Goal: Task Accomplishment & Management: Manage account settings

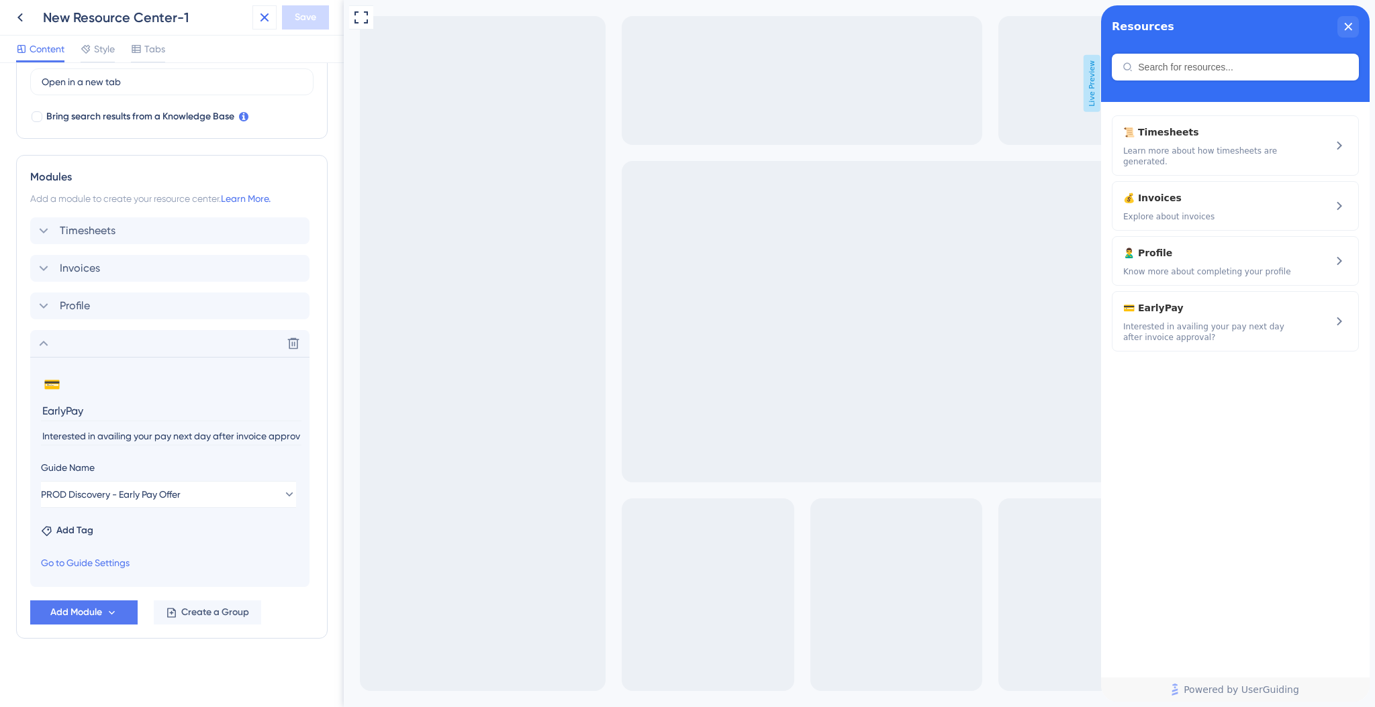
click at [270, 19] on icon at bounding box center [264, 17] width 16 height 16
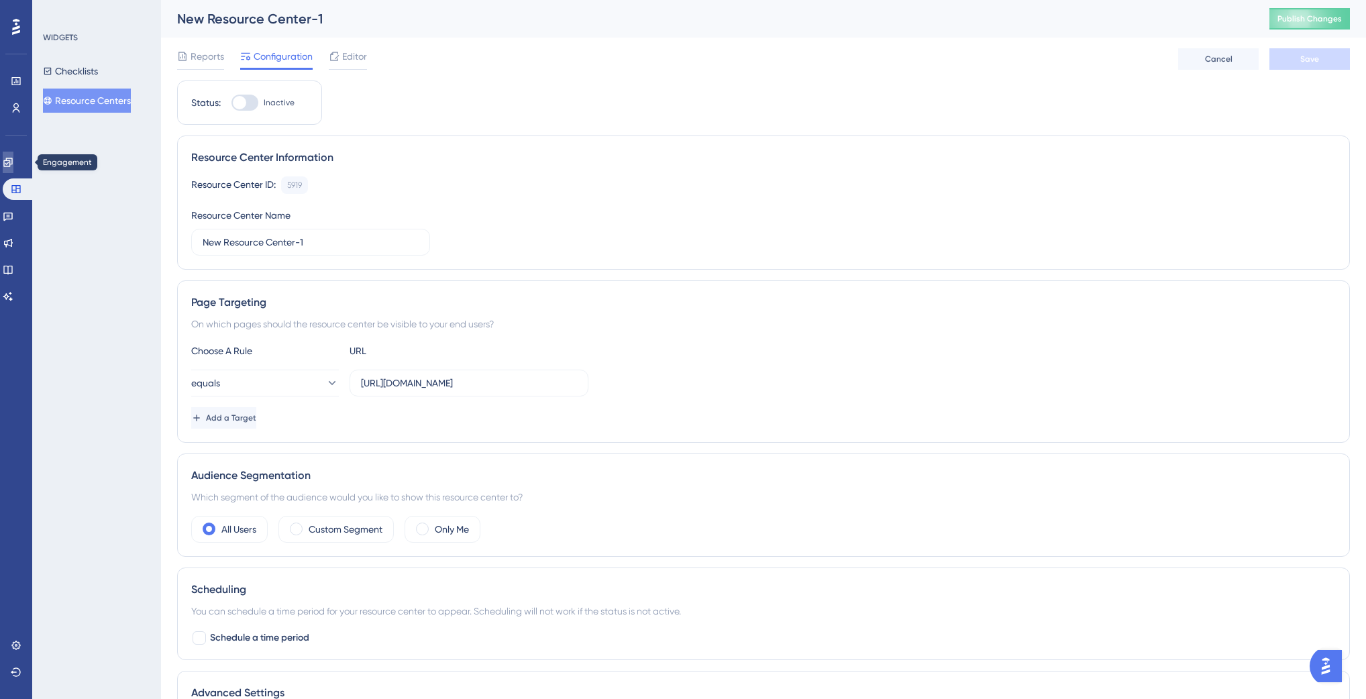
click at [13, 157] on icon at bounding box center [8, 162] width 11 height 11
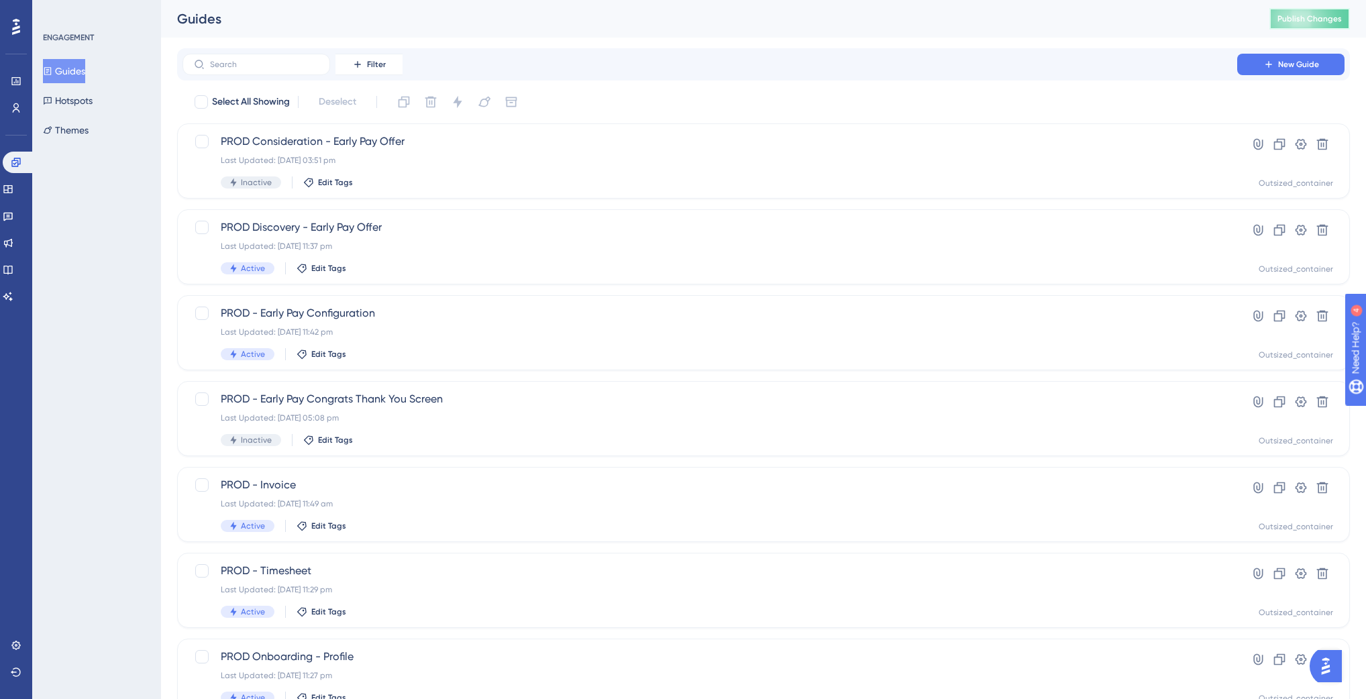
click at [1327, 17] on span "Publish Changes" at bounding box center [1310, 18] width 64 height 11
click at [13, 187] on link at bounding box center [8, 189] width 11 height 21
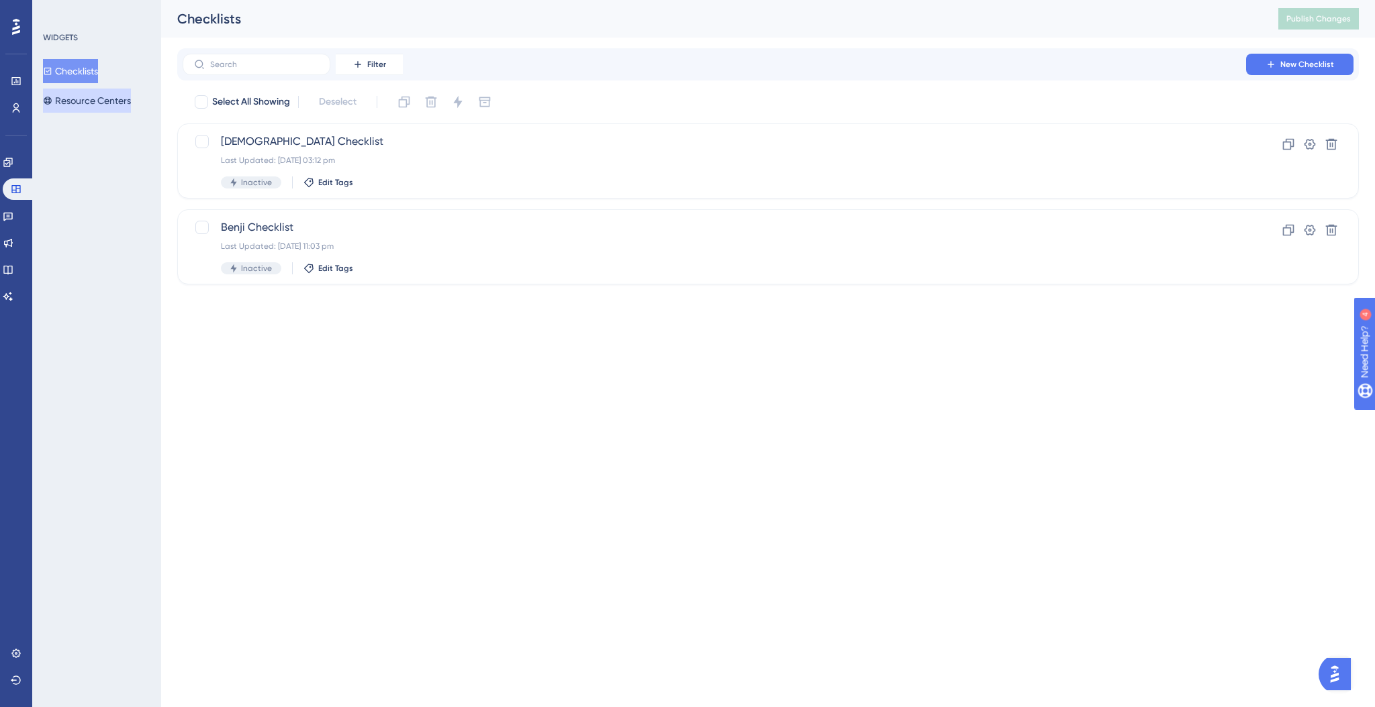
click at [104, 99] on button "Resource Centers" at bounding box center [87, 101] width 88 height 24
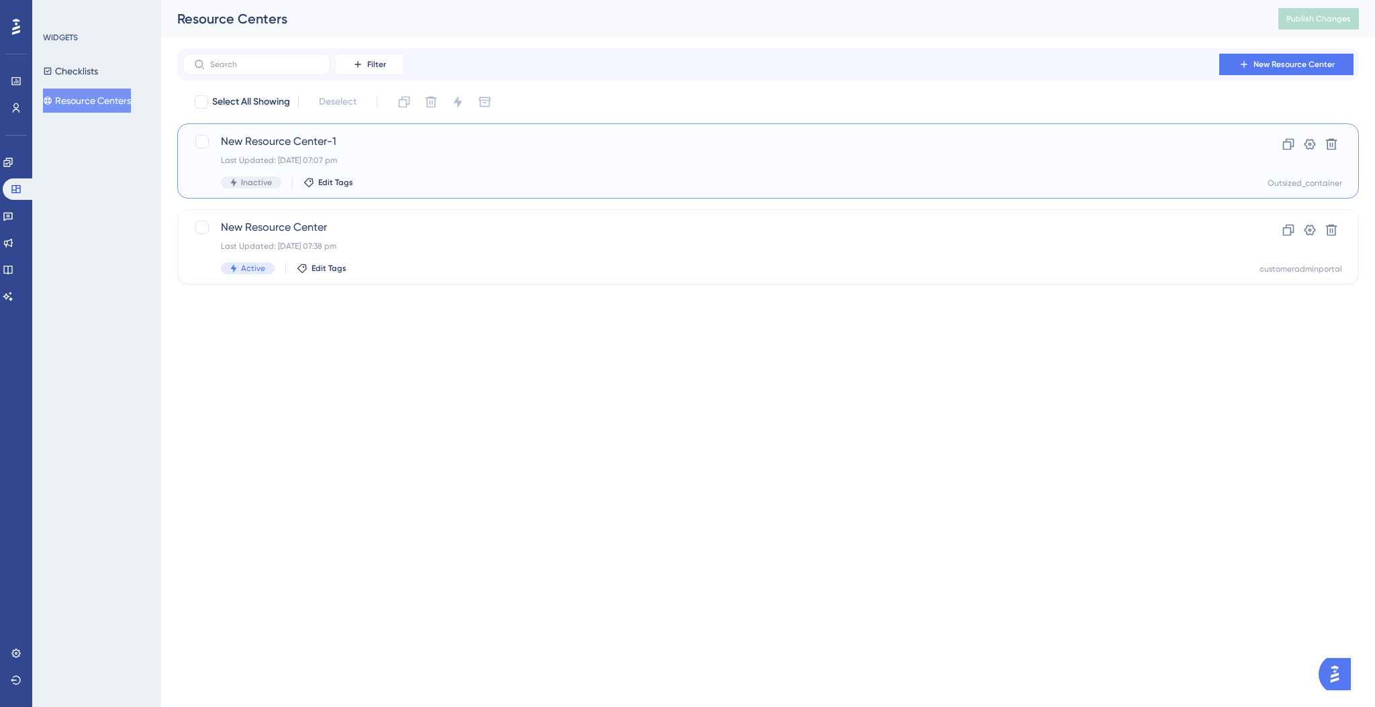
click at [452, 170] on div "New Resource Center-1 Last Updated: [DATE] 07:07 pm Inactive Edit Tags" at bounding box center [714, 161] width 987 height 55
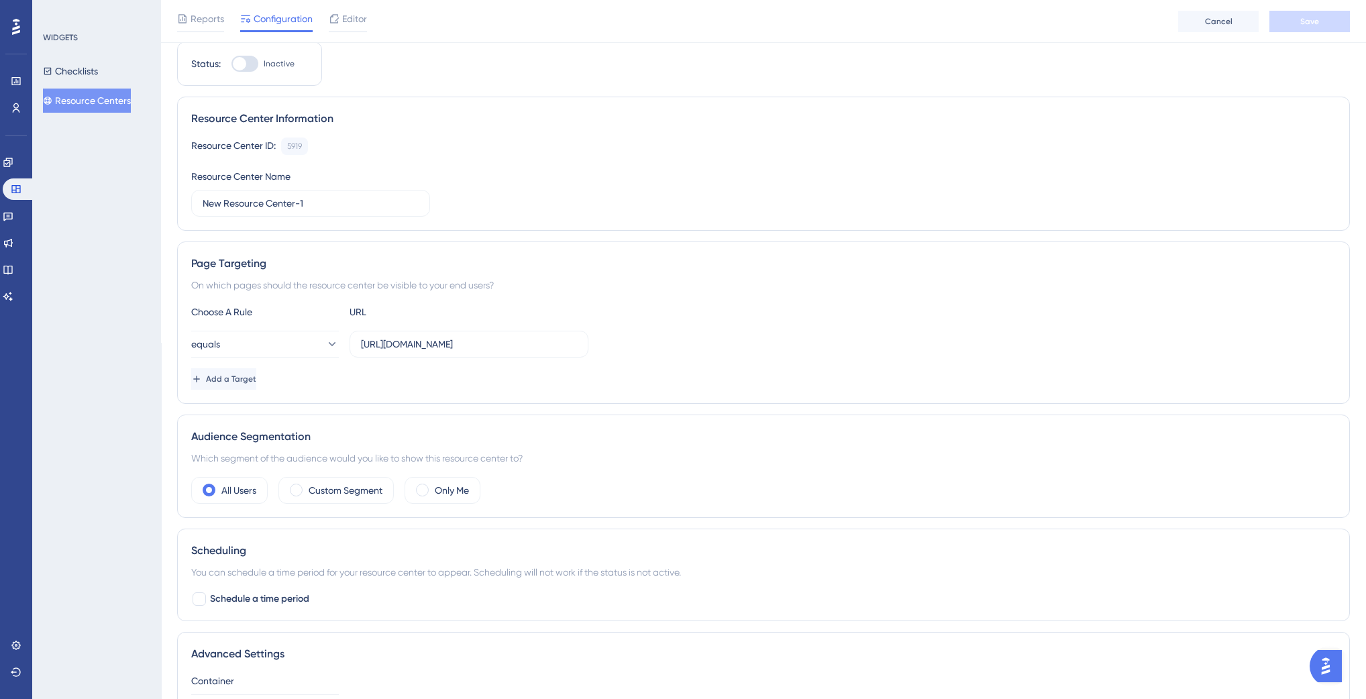
scroll to position [13, 0]
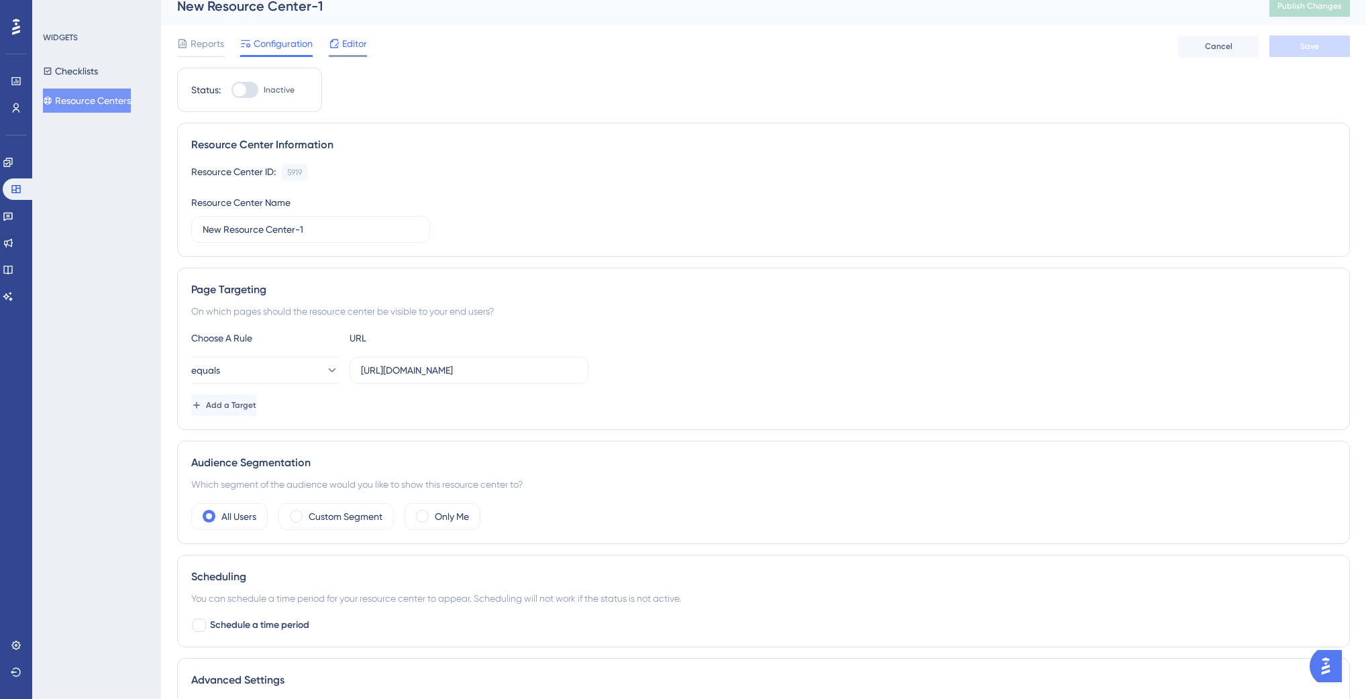
click at [352, 49] on span "Editor" at bounding box center [354, 44] width 25 height 16
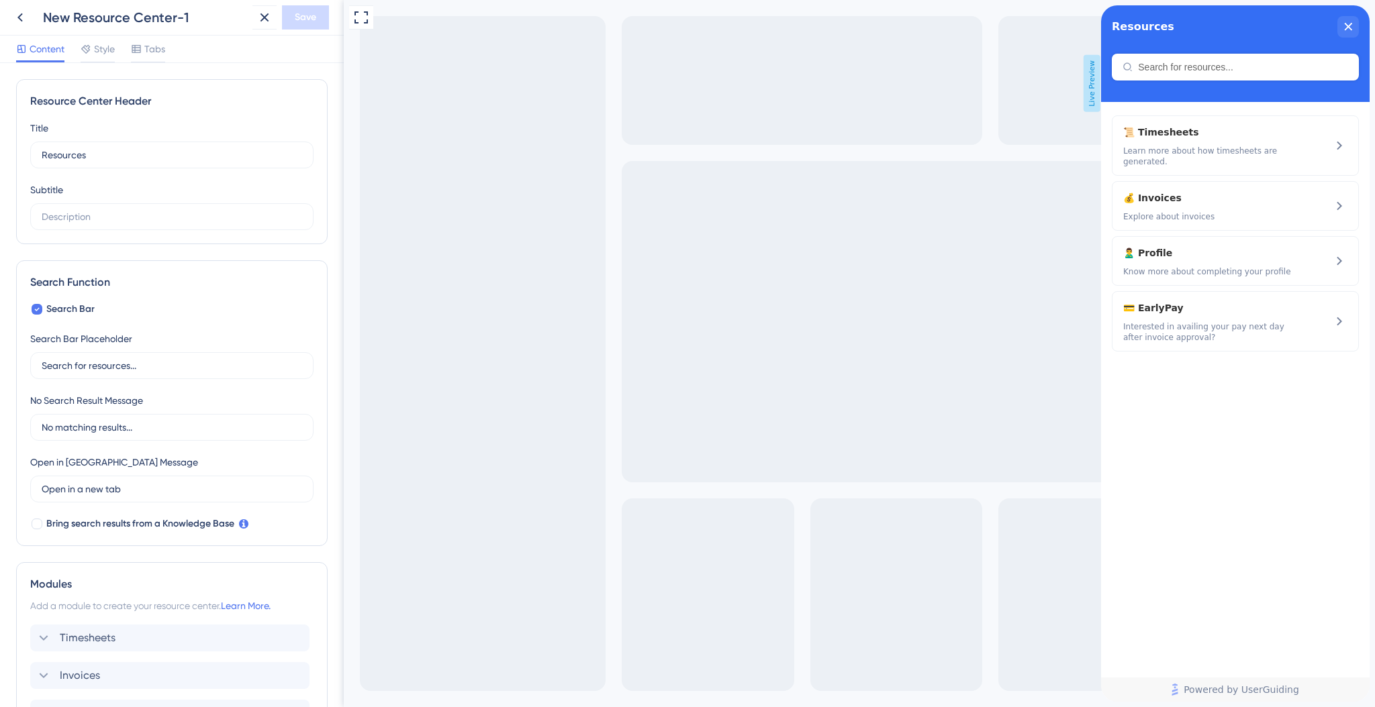
scroll to position [177, 0]
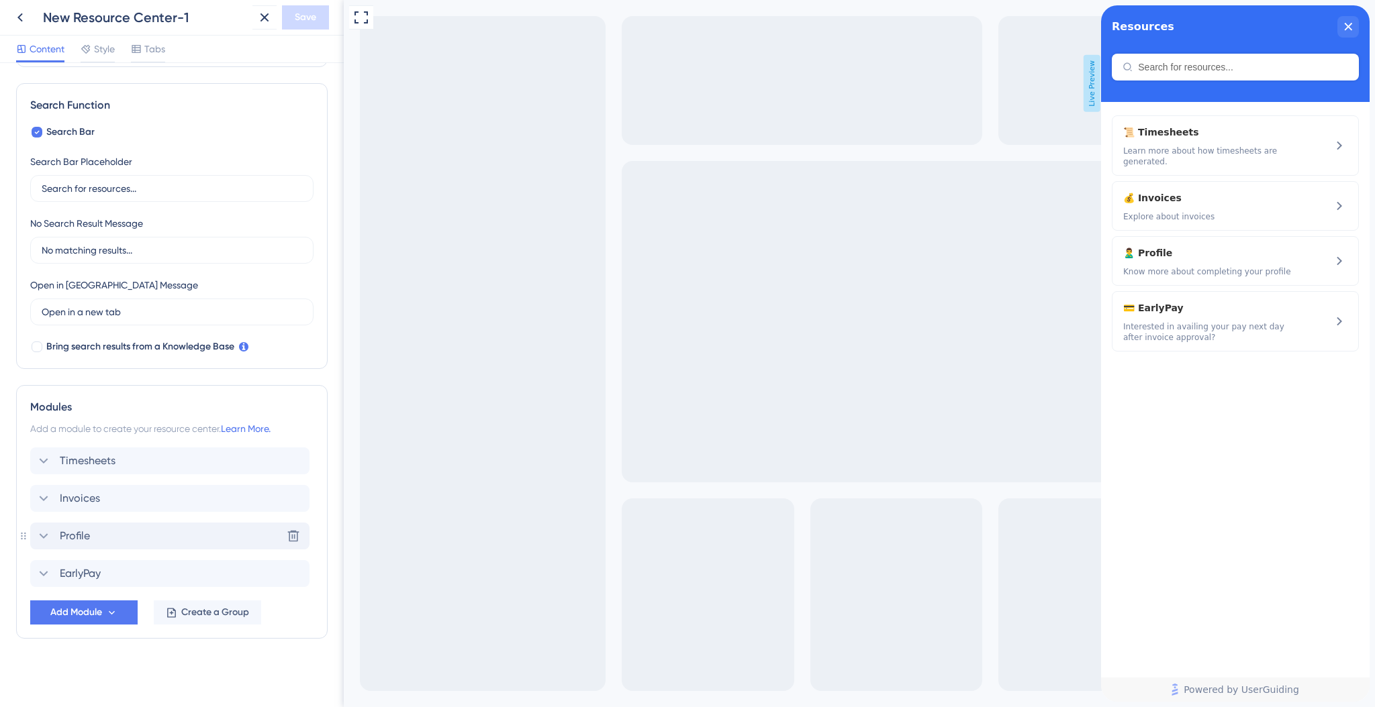
click at [99, 544] on div "Profile Delete" at bounding box center [169, 536] width 279 height 27
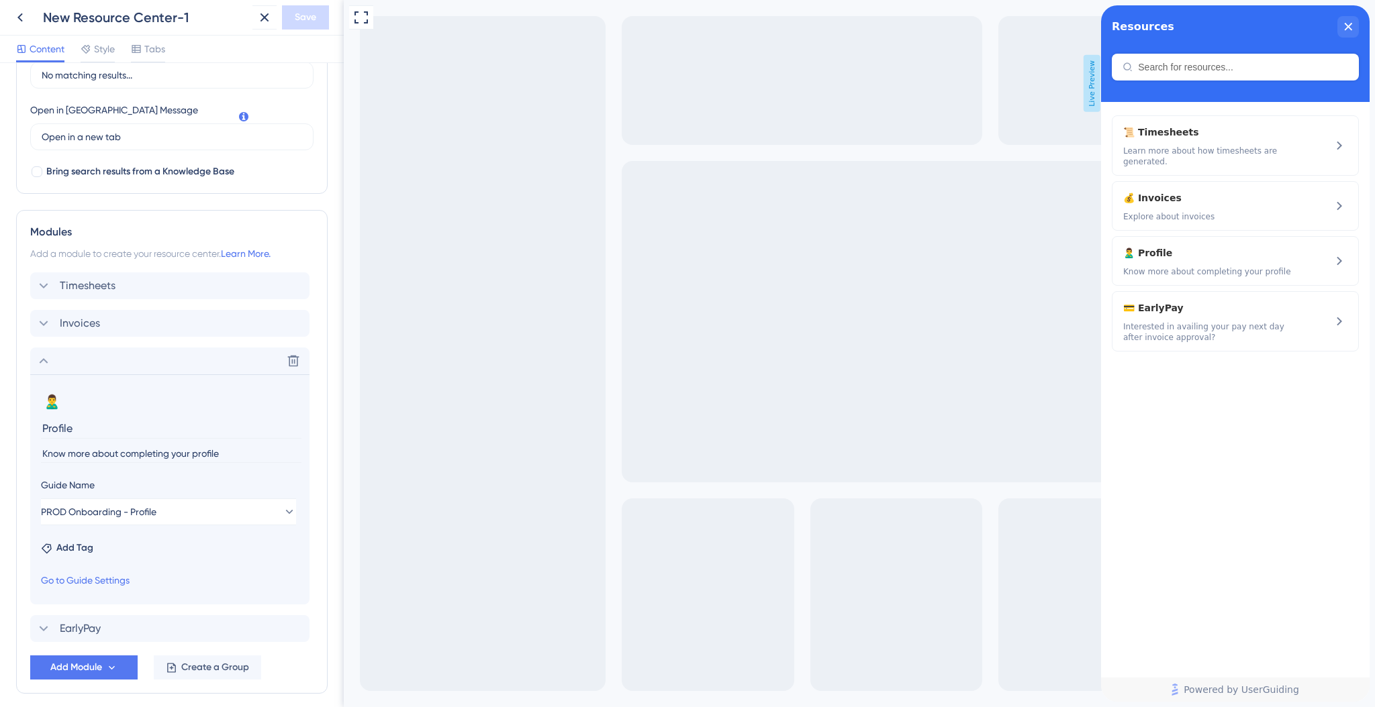
scroll to position [404, 0]
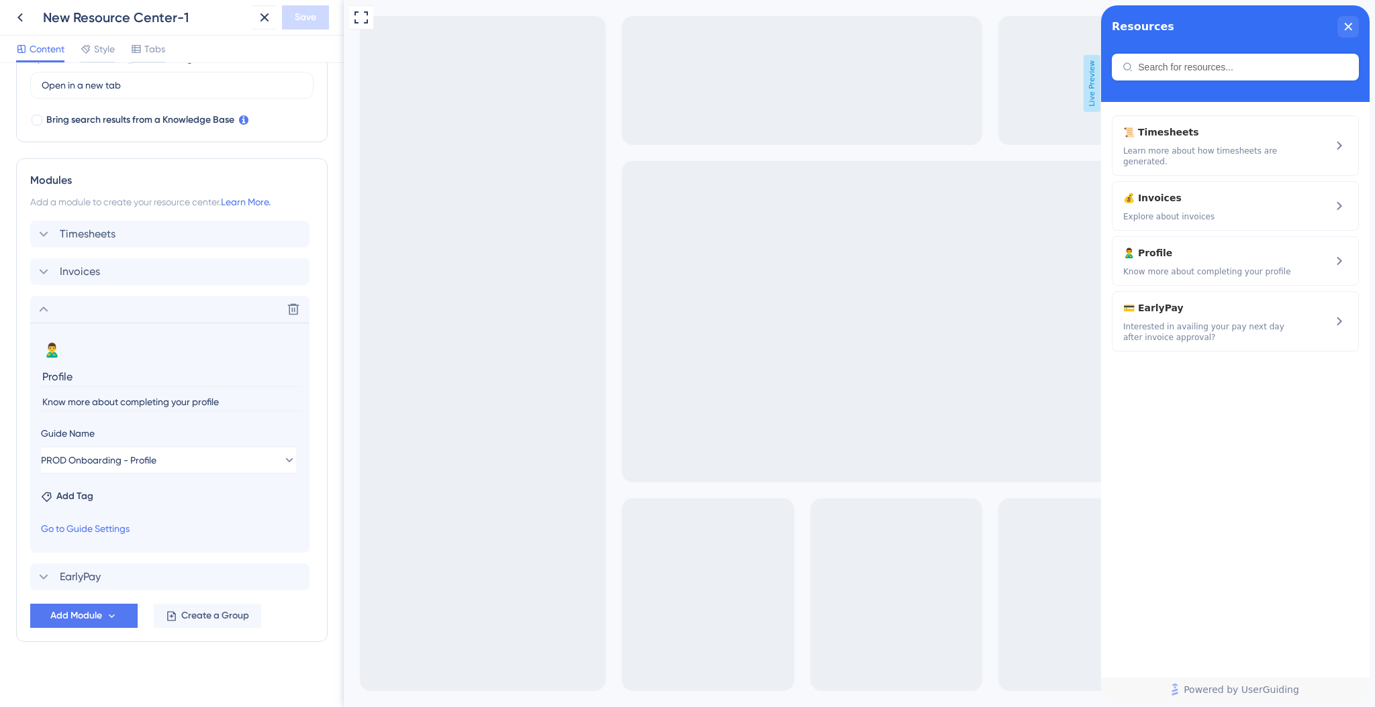
click at [126, 407] on input "Know more about completing your profile" at bounding box center [171, 402] width 260 height 18
type input "Learn about keeping your profile up to date."
click at [143, 239] on div "Timesheets Delete" at bounding box center [169, 234] width 279 height 27
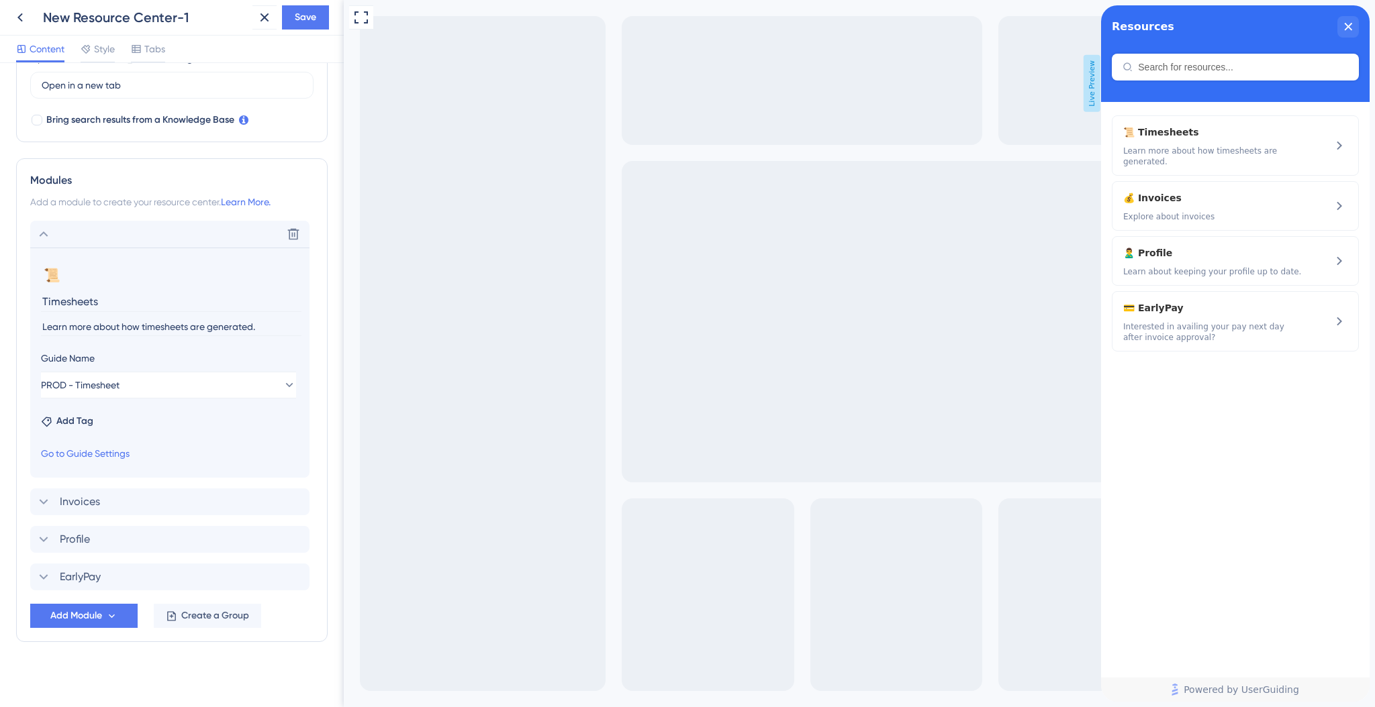
click at [146, 330] on input "Learn more about how timesheets are generated." at bounding box center [171, 327] width 260 height 18
drag, startPoint x: 90, startPoint y: 326, endPoint x: -18, endPoint y: 326, distance: 108.1
click at [0, 0] on html "New Resource Center-1 Save Content Style Tabs Resource Center Header Title Reso…" at bounding box center [687, 0] width 1375 height 0
type input "Know about how timesheets are generated."
click at [90, 505] on span "Invoices" at bounding box center [80, 502] width 40 height 16
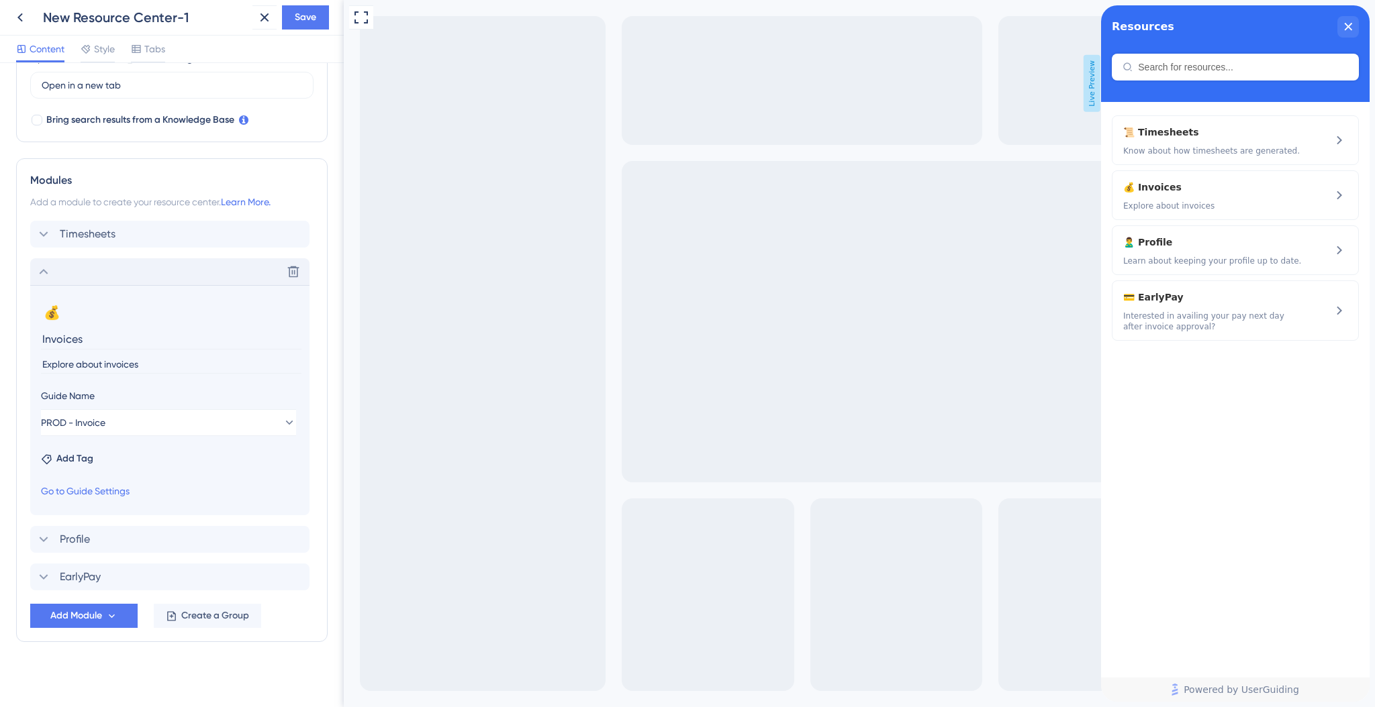
click at [140, 365] on input "Explore about invoices" at bounding box center [171, 365] width 260 height 18
click at [187, 362] on input "Explore about invoices" at bounding box center [171, 365] width 260 height 18
click at [112, 229] on span "Timesheets" at bounding box center [88, 234] width 56 height 16
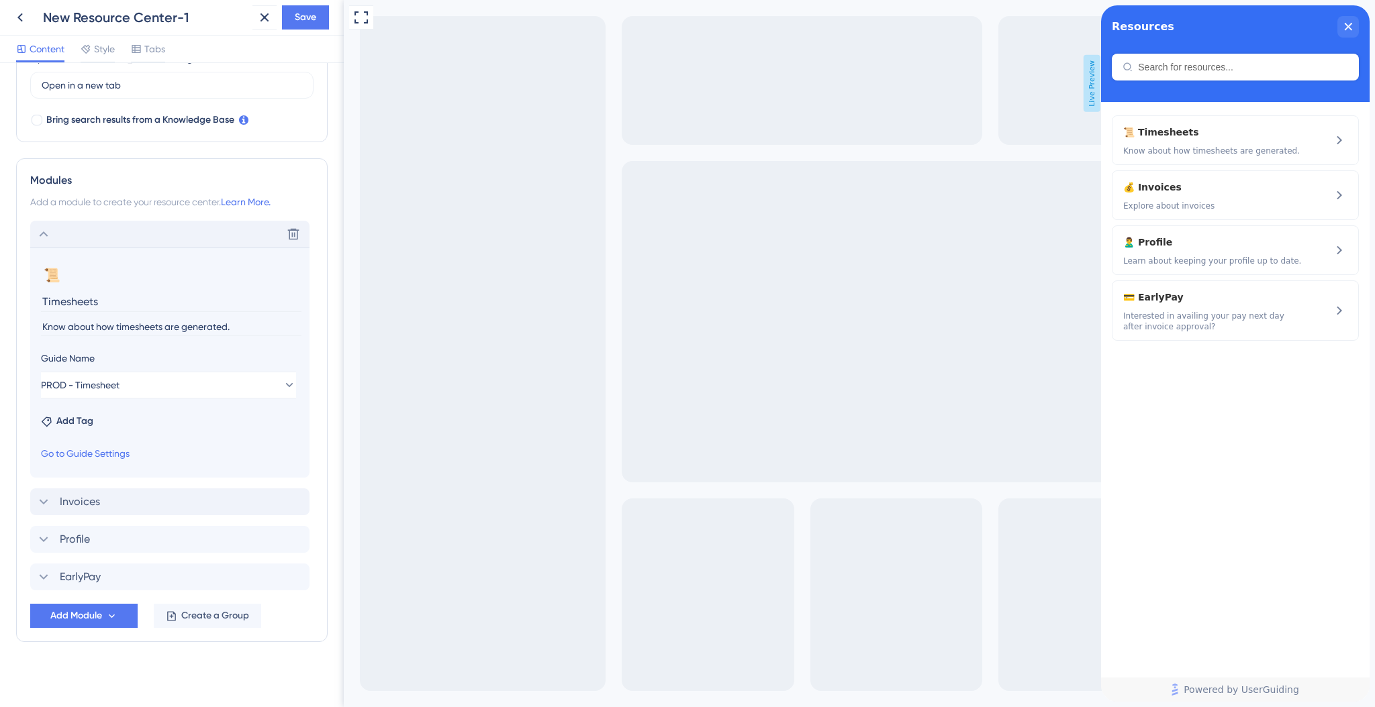
click at [143, 331] on input "Know about how timesheets are generated." at bounding box center [171, 327] width 260 height 18
paste input "See how timesheet submission works."
type input "See how timesheet submission works."
click at [81, 491] on div "Invoices Delete" at bounding box center [169, 502] width 279 height 27
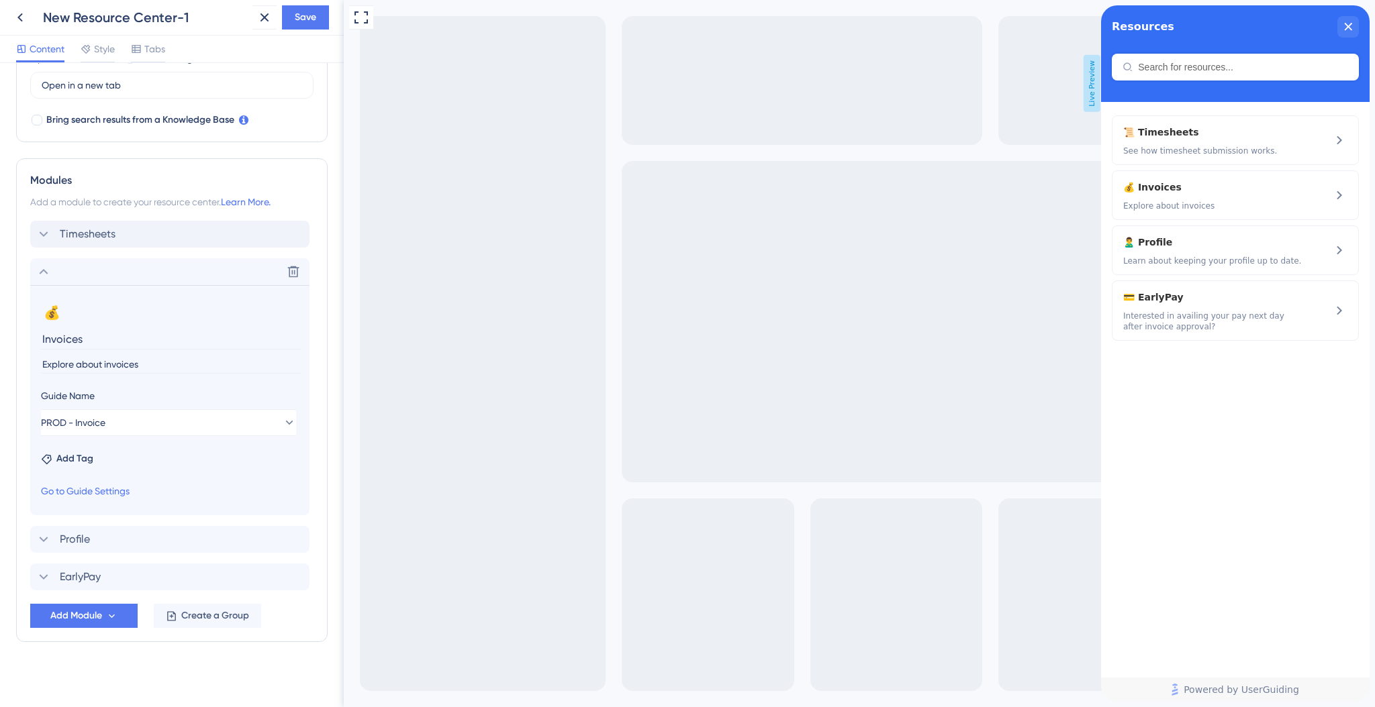
click at [119, 362] on input "Explore about invoices" at bounding box center [171, 365] width 260 height 18
paste input "Learn the invoice creation process."
type input "Learn the invoice creation process."
click at [115, 539] on div "Profile Delete" at bounding box center [169, 539] width 279 height 27
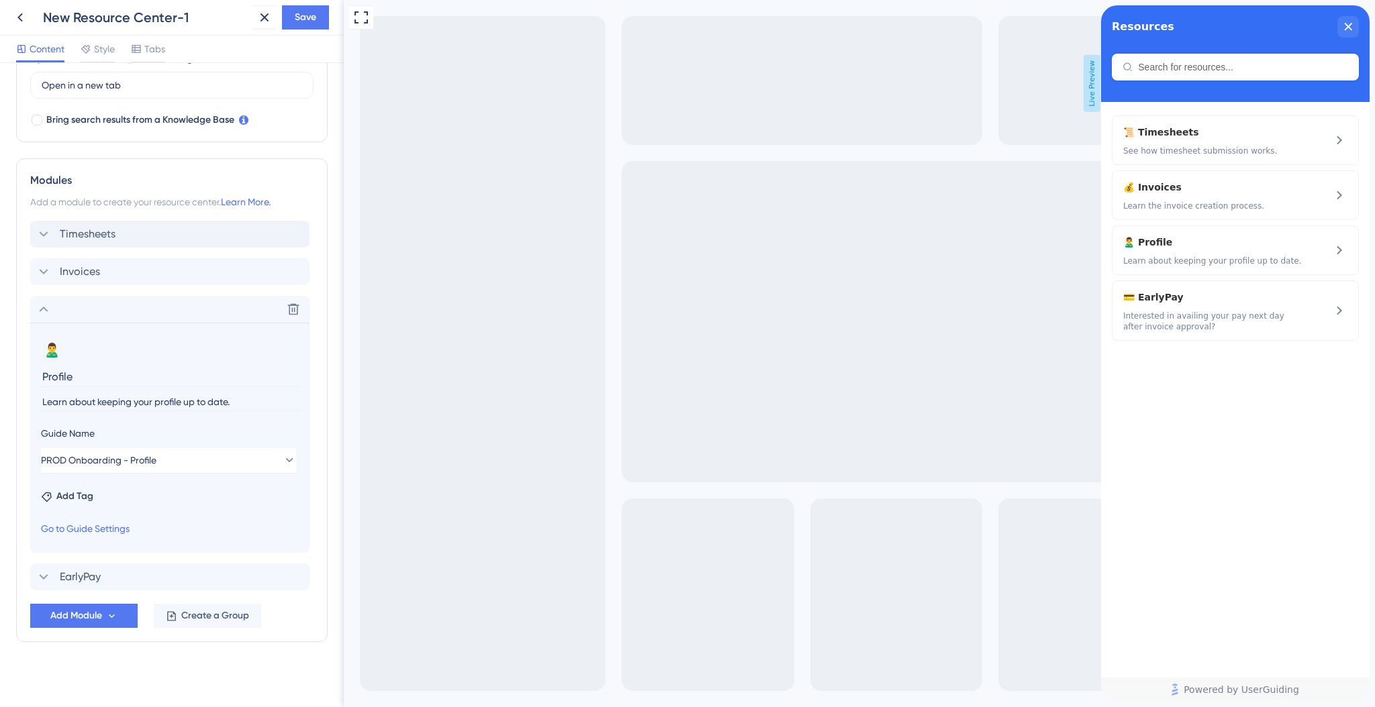
click at [134, 406] on input "Learn about keeping your profile up to date." at bounding box center [171, 402] width 260 height 18
paste input "Know how to keep your profile current."
type input "Know how to keep your profile current."
click at [119, 564] on div "EarlyPay Delete" at bounding box center [169, 573] width 279 height 27
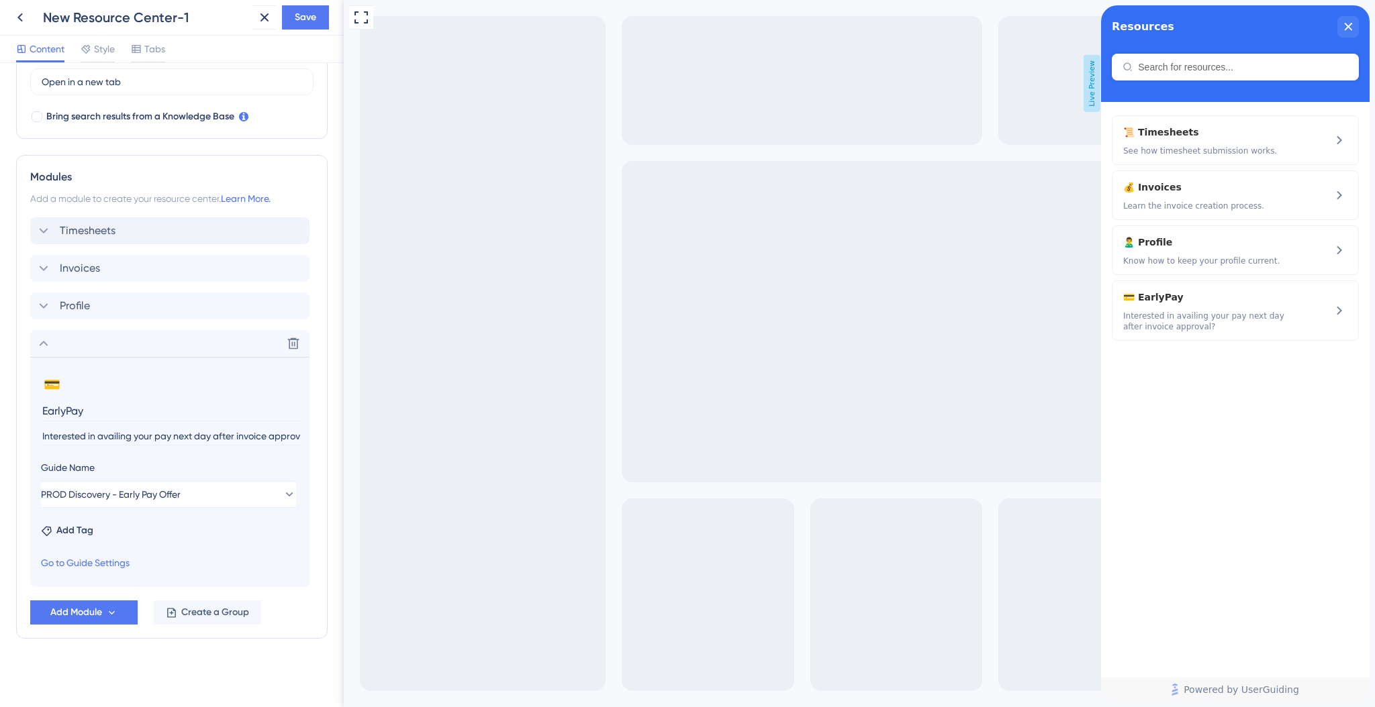
click at [161, 438] on input "Interested in availing your pay next day after invoice approval?" at bounding box center [171, 437] width 260 height 18
click at [154, 435] on input "Interested in availing your pay next day after invoice approval?" at bounding box center [171, 437] width 260 height 18
paste input "get paid as early as the next day after your invoice is approved"
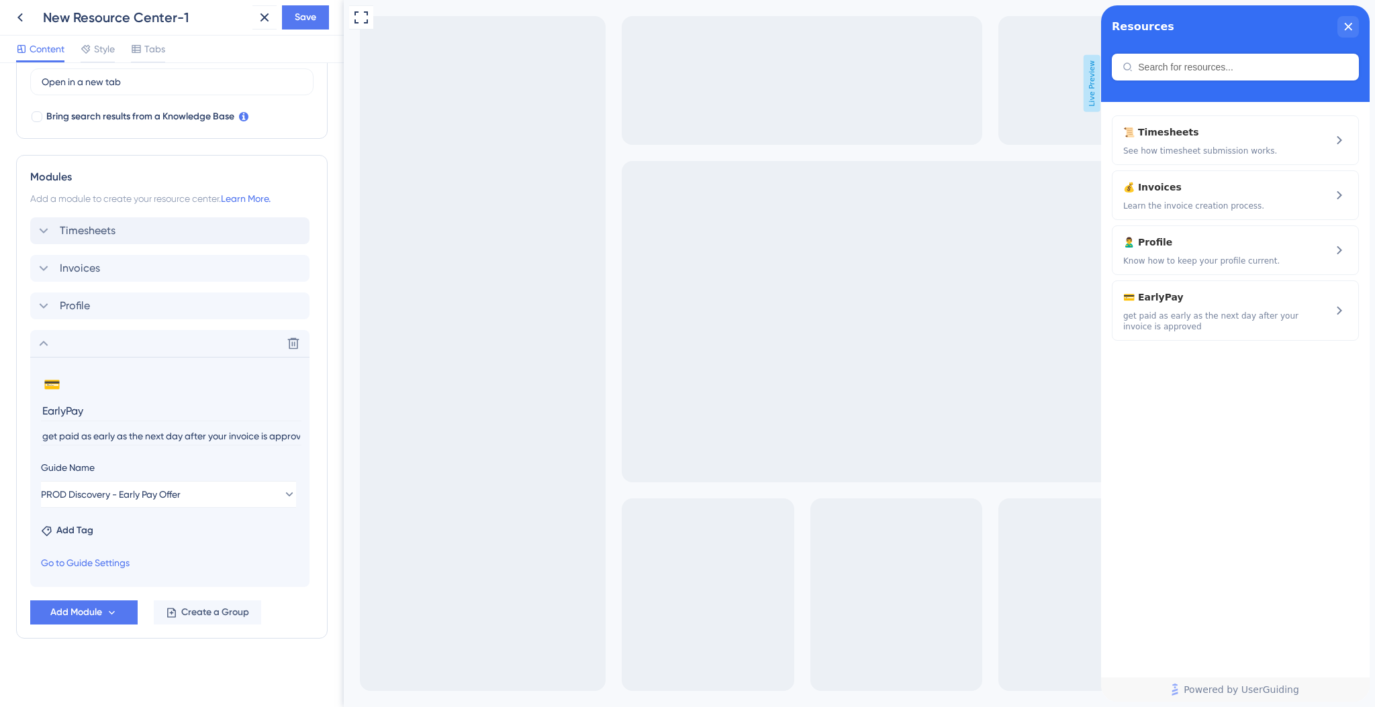
drag, startPoint x: 149, startPoint y: 435, endPoint x: -12, endPoint y: 438, distance: 161.1
click at [0, 0] on html "New Resource Center-1 Save Content Style Tabs Resource Center Header Title Reso…" at bounding box center [687, 0] width 1375 height 0
click at [66, 436] on input "get paid as early as the next day after your invoice is approved" at bounding box center [171, 437] width 260 height 18
click at [46, 437] on input "get paid as early as the next day after your invoice is approved" at bounding box center [171, 437] width 260 height 18
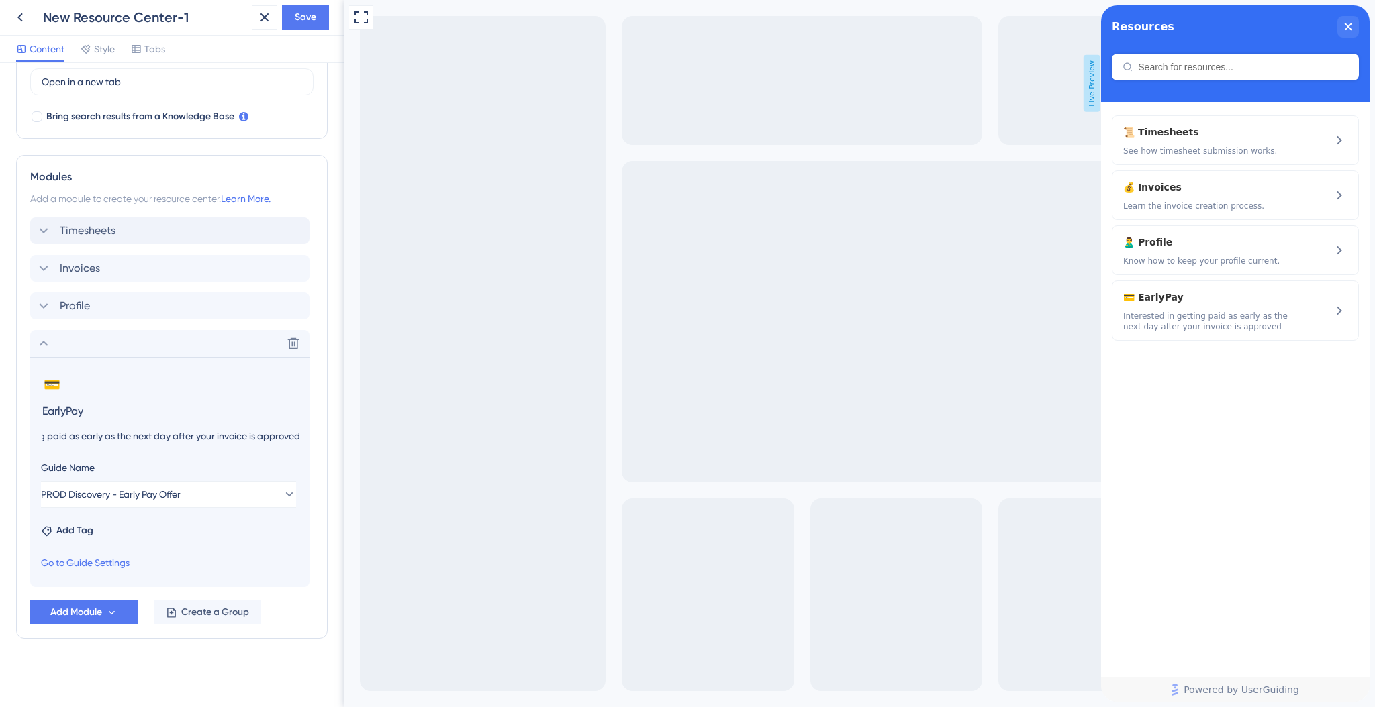
drag, startPoint x: 573, startPoint y: 433, endPoint x: 446, endPoint y: 438, distance: 126.3
click at [295, 437] on input "Interested in getting paid as early as the next day after your invoice is appro…" at bounding box center [171, 437] width 260 height 18
type input "Interested in getting paid as early as the next day after your invoice is appro…"
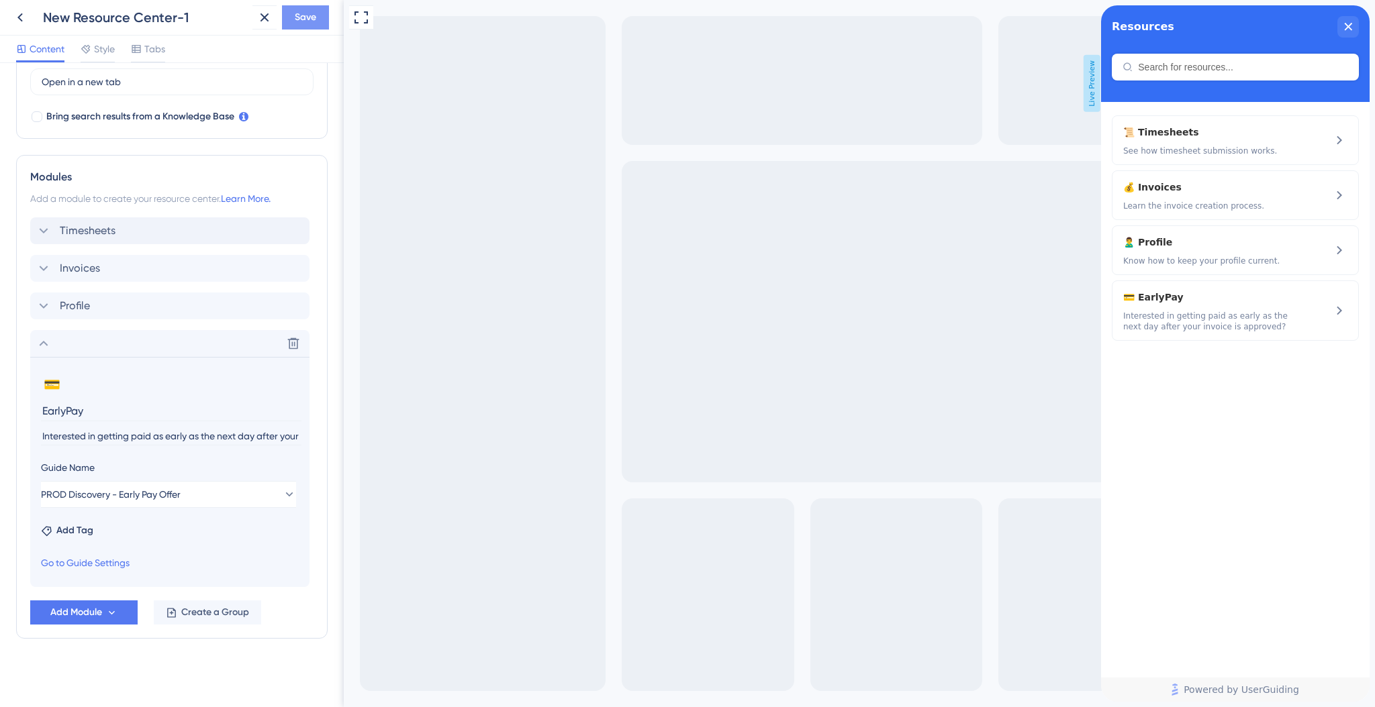
click at [315, 13] on span "Save" at bounding box center [305, 17] width 21 height 16
click at [93, 48] on div "Style" at bounding box center [98, 49] width 34 height 16
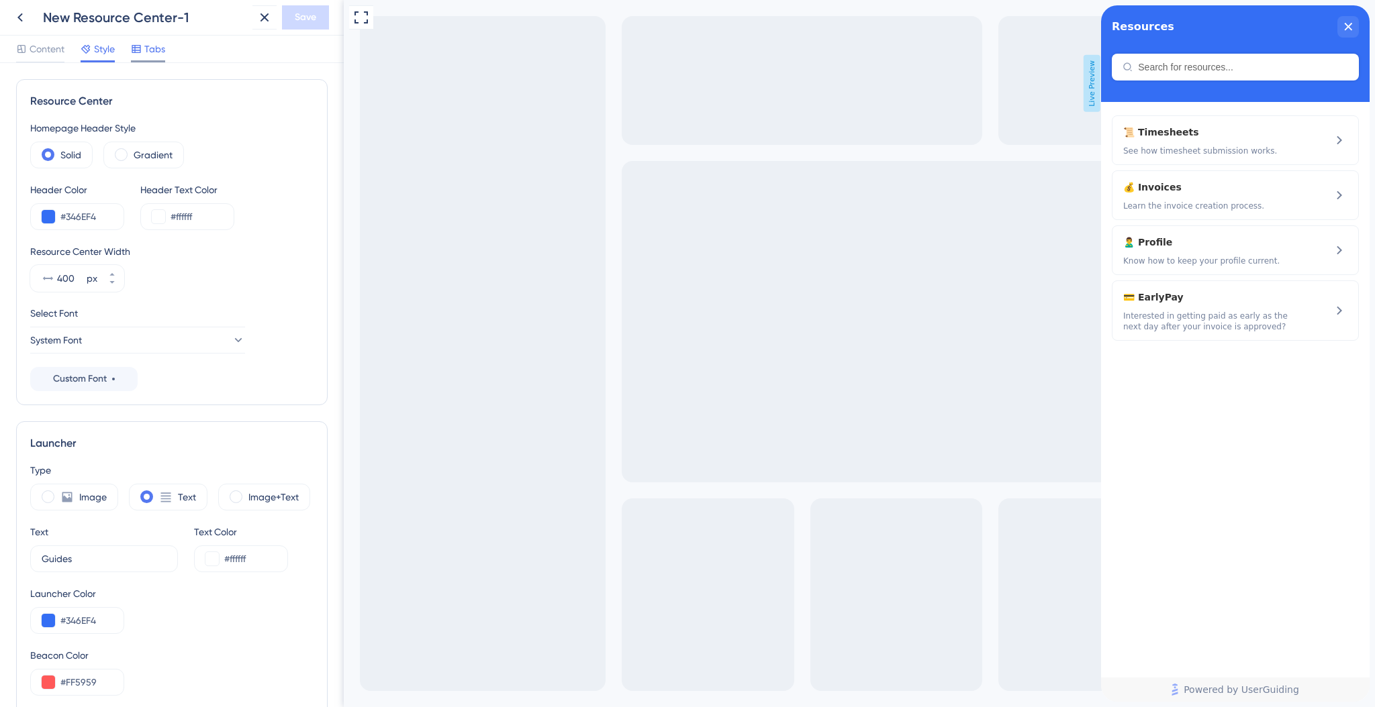
click at [146, 54] on span "Tabs" at bounding box center [154, 49] width 21 height 16
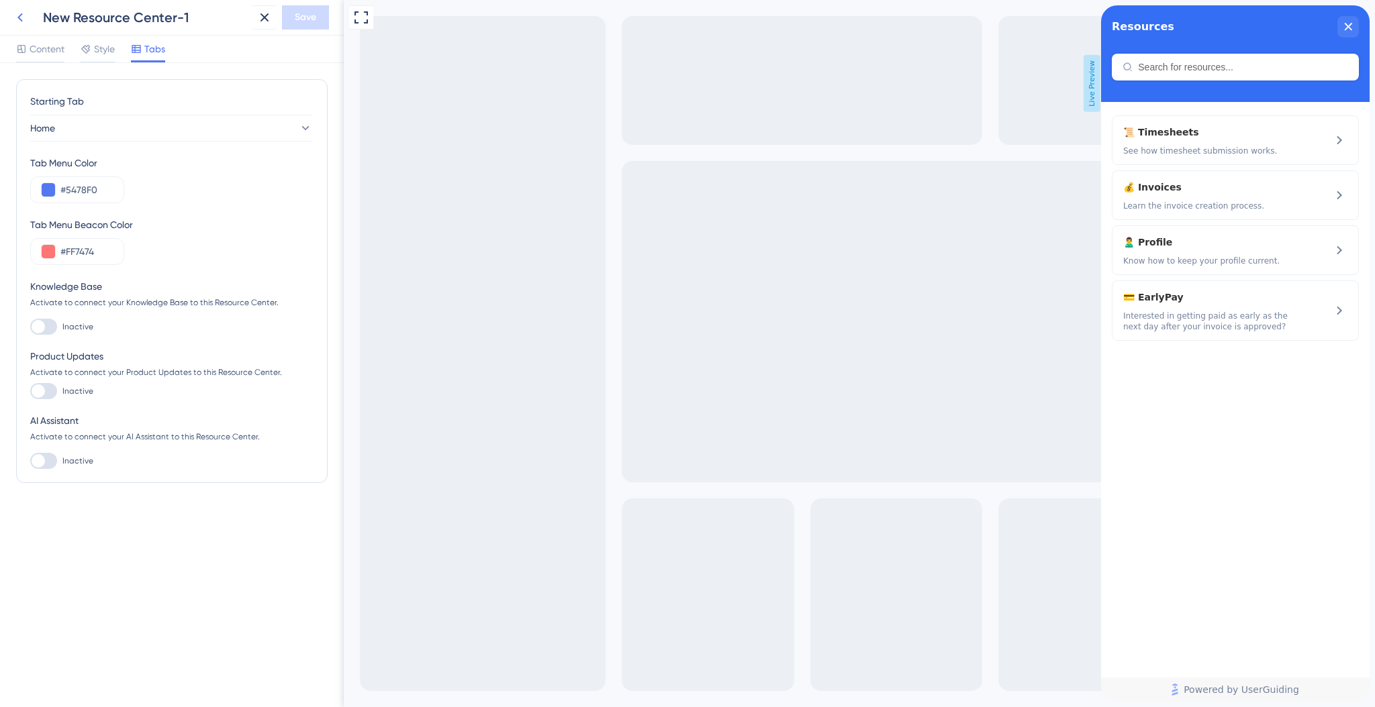
click at [19, 21] on icon at bounding box center [20, 17] width 16 height 16
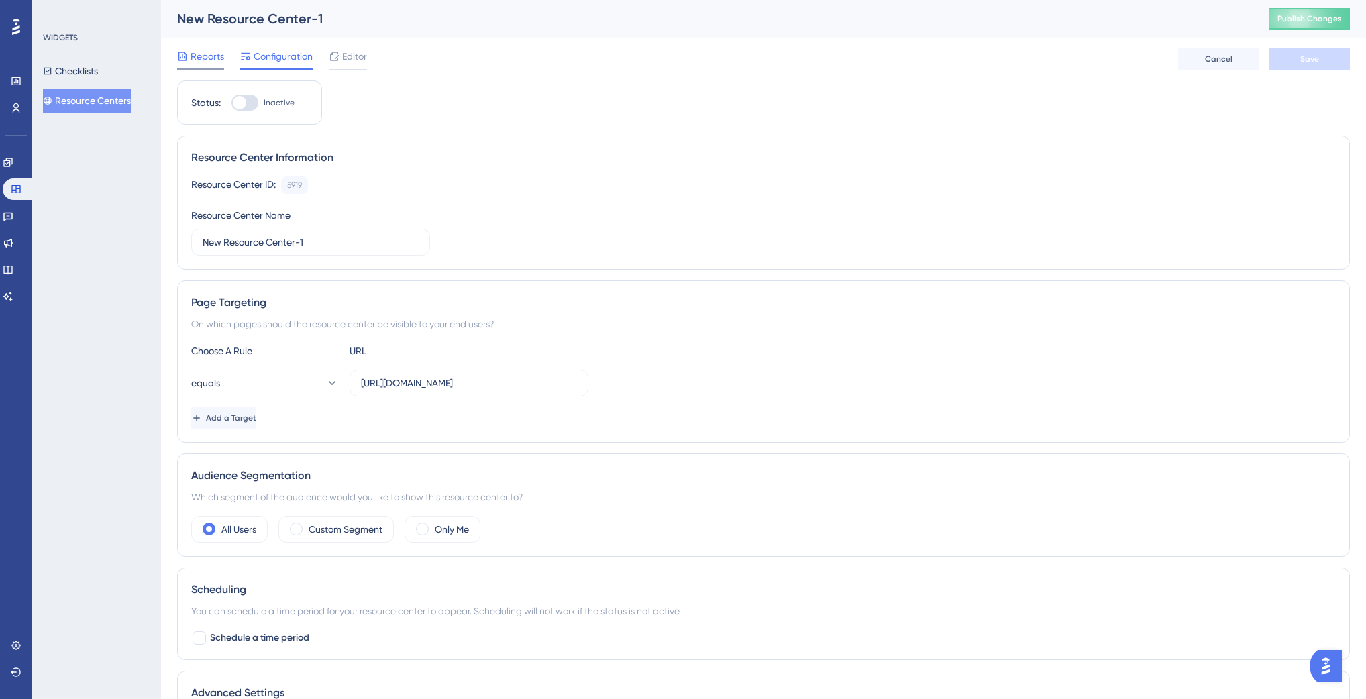
click at [186, 64] on div "Reports" at bounding box center [200, 58] width 47 height 21
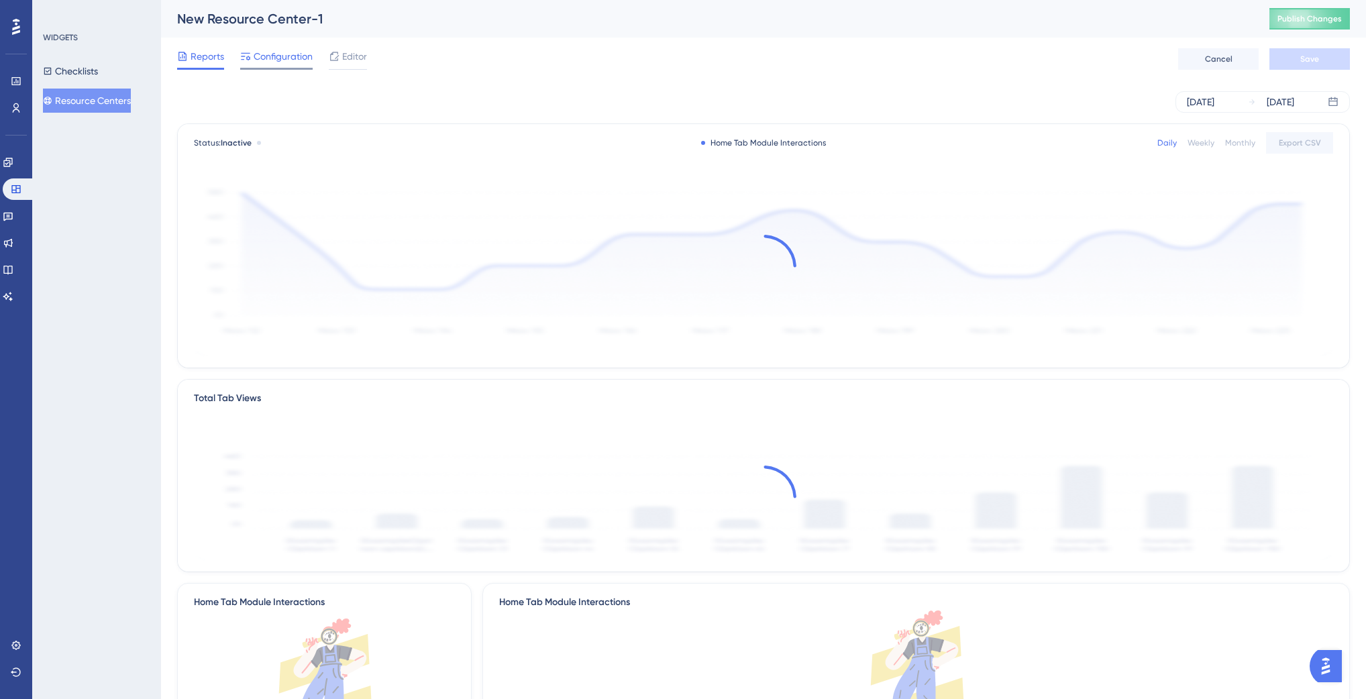
click at [295, 60] on span "Configuration" at bounding box center [283, 56] width 59 height 16
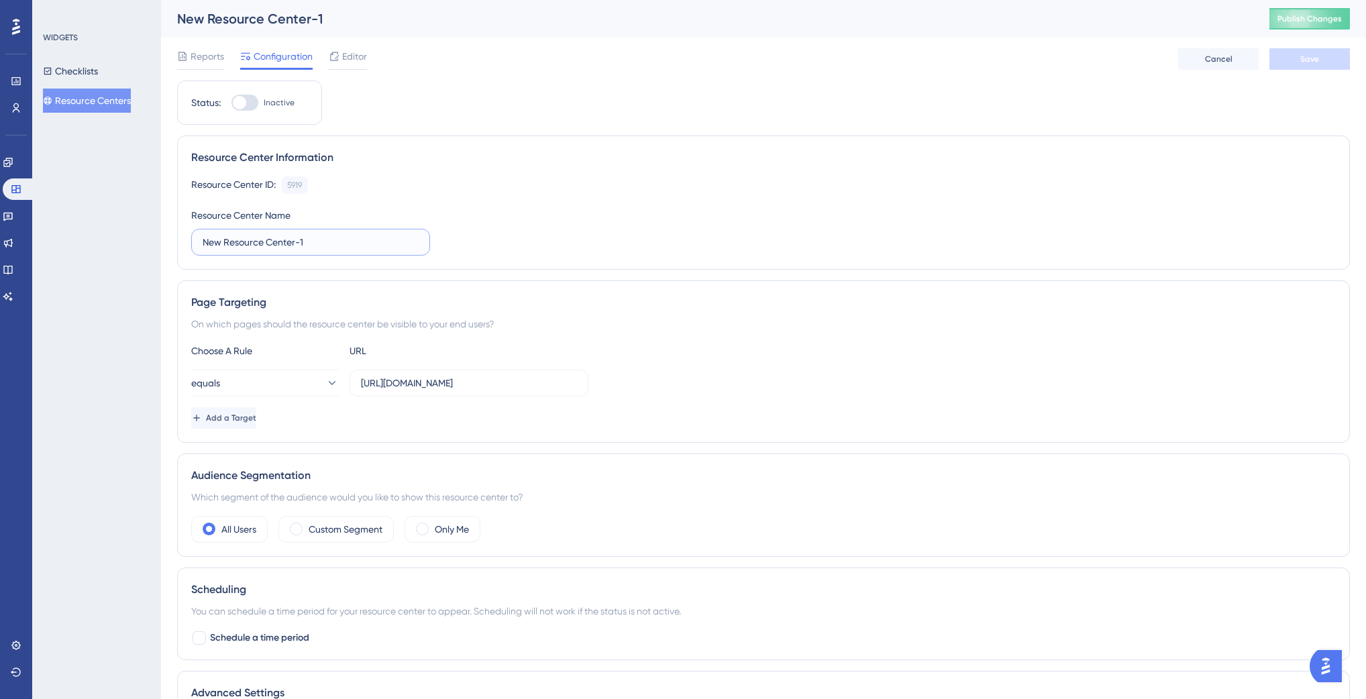
click at [317, 243] on input "New Resource Center-1" at bounding box center [311, 242] width 216 height 15
type input "Outsized Resource Centre"
click at [299, 403] on div "Choose A Rule URL equals [URL][DOMAIN_NAME] Add a Target" at bounding box center [763, 386] width 1145 height 86
click at [301, 393] on button "equals" at bounding box center [265, 383] width 148 height 27
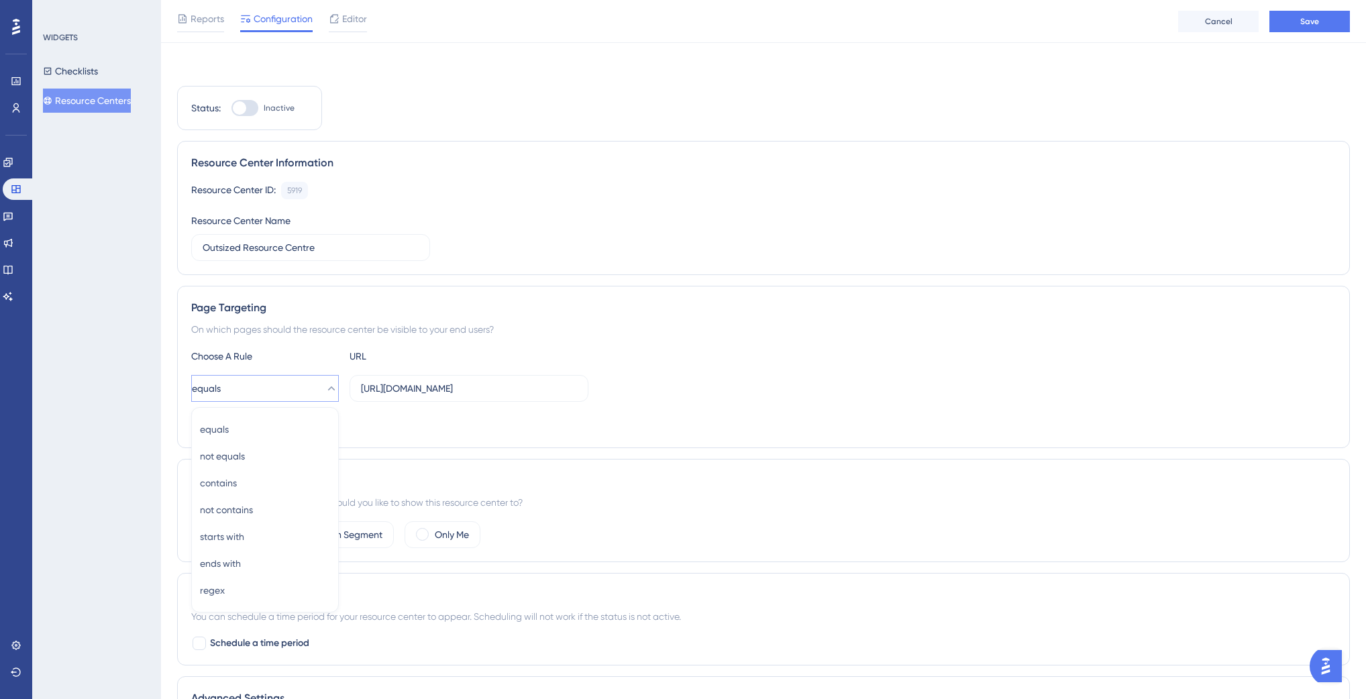
scroll to position [153, 0]
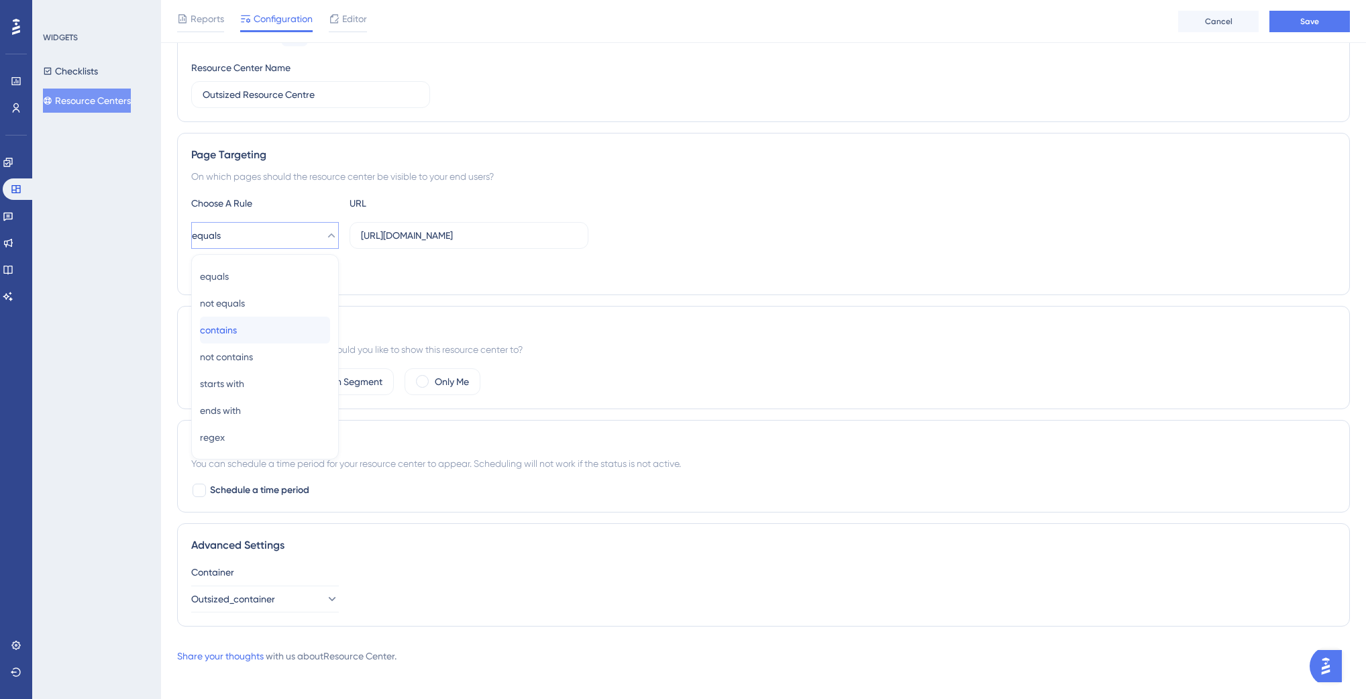
click at [237, 326] on span "contains" at bounding box center [218, 330] width 37 height 16
click at [712, 236] on div "contains [URL][DOMAIN_NAME]" at bounding box center [763, 235] width 1145 height 27
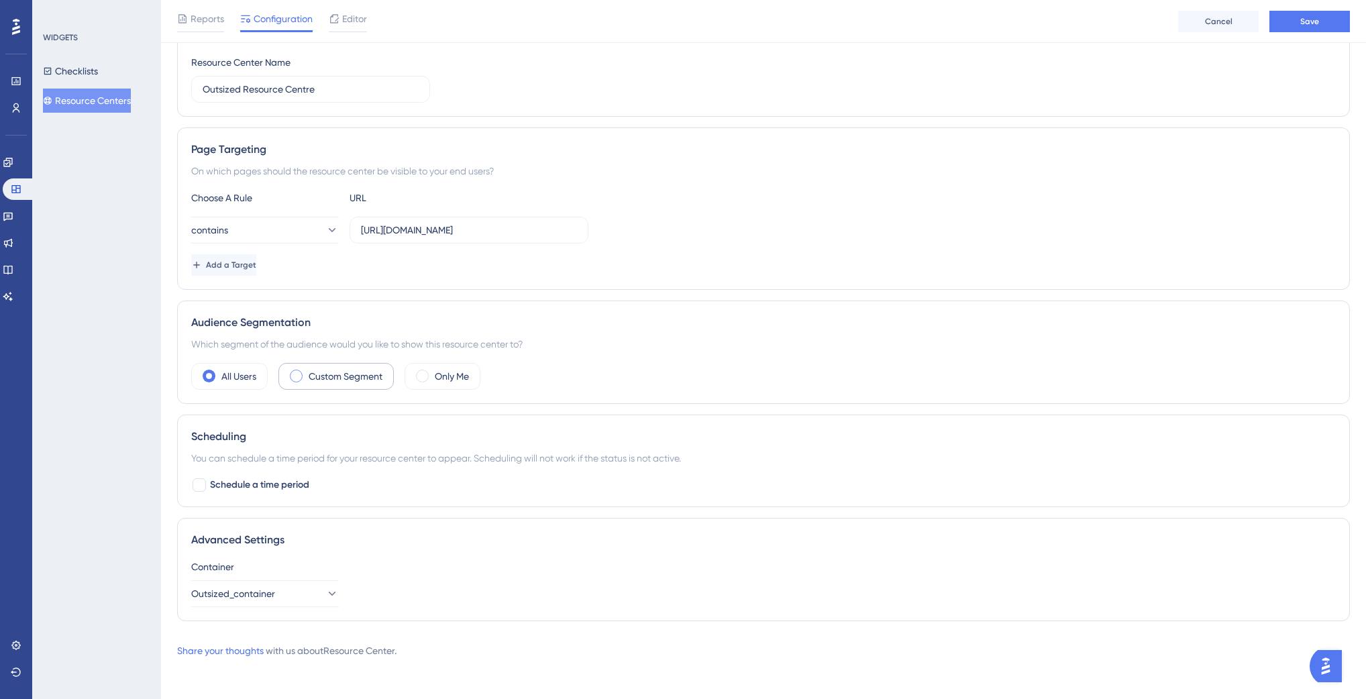
scroll to position [158, 0]
click at [334, 368] on label "Custom Segment" at bounding box center [346, 376] width 74 height 16
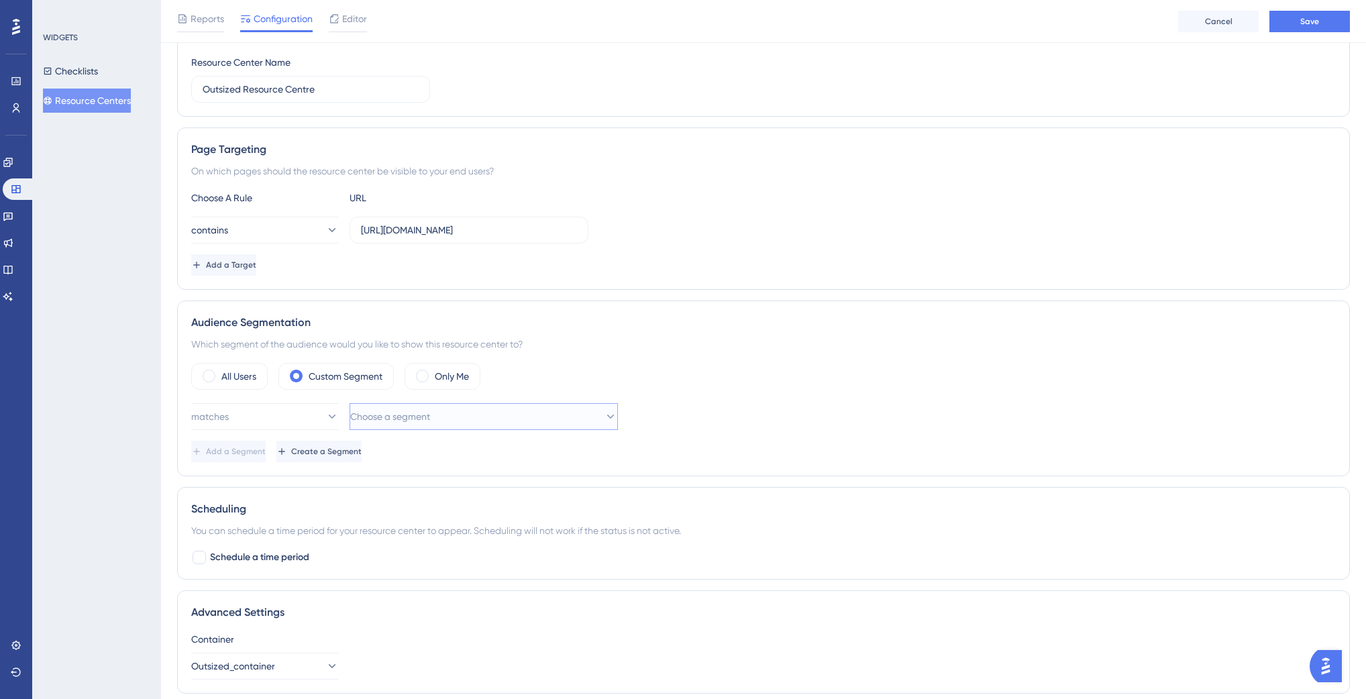
click at [381, 413] on span "Choose a segment" at bounding box center [390, 417] width 80 height 16
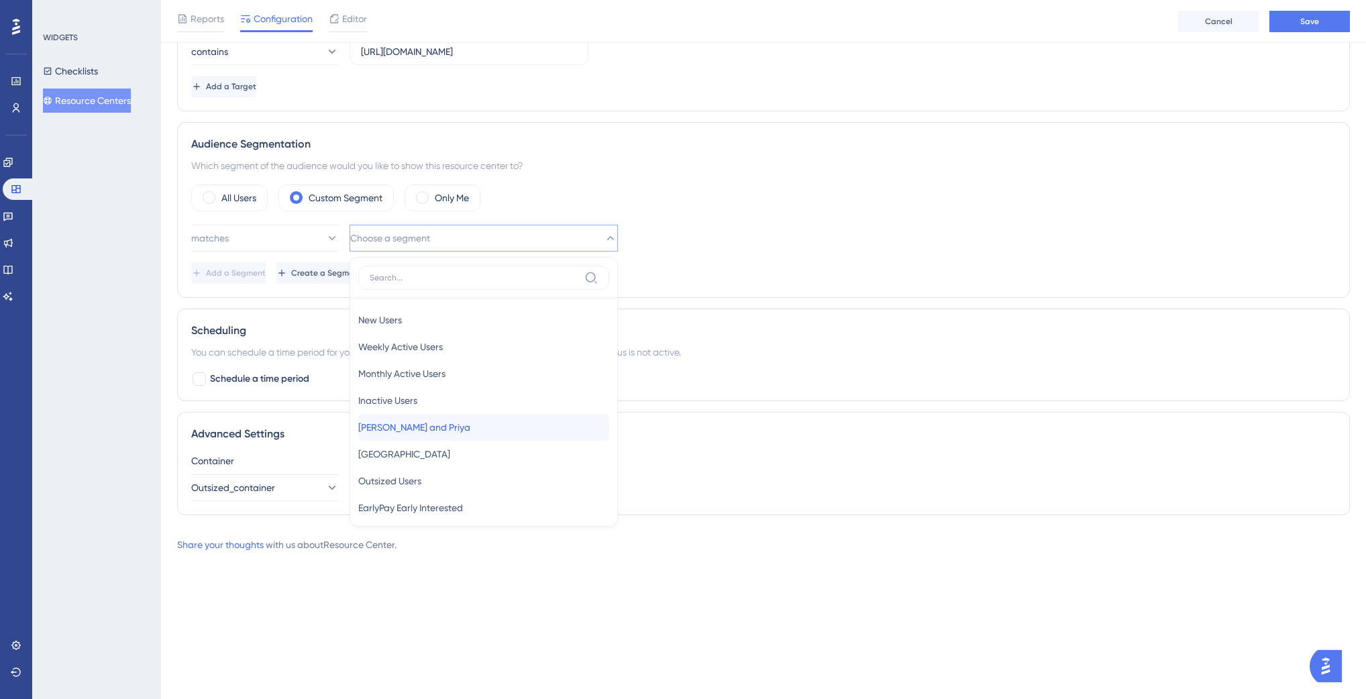
click at [444, 426] on div "[PERSON_NAME] and [PERSON_NAME] and [PERSON_NAME]" at bounding box center [483, 427] width 251 height 27
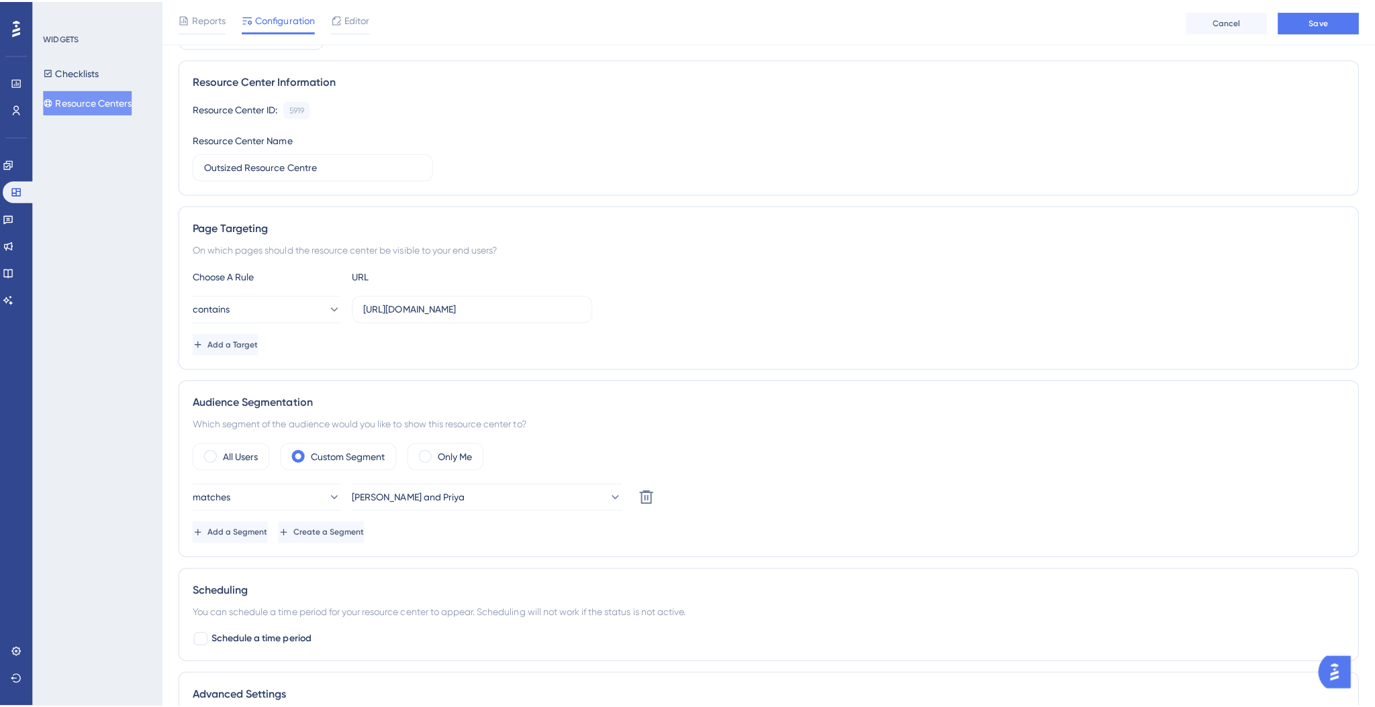
scroll to position [0, 0]
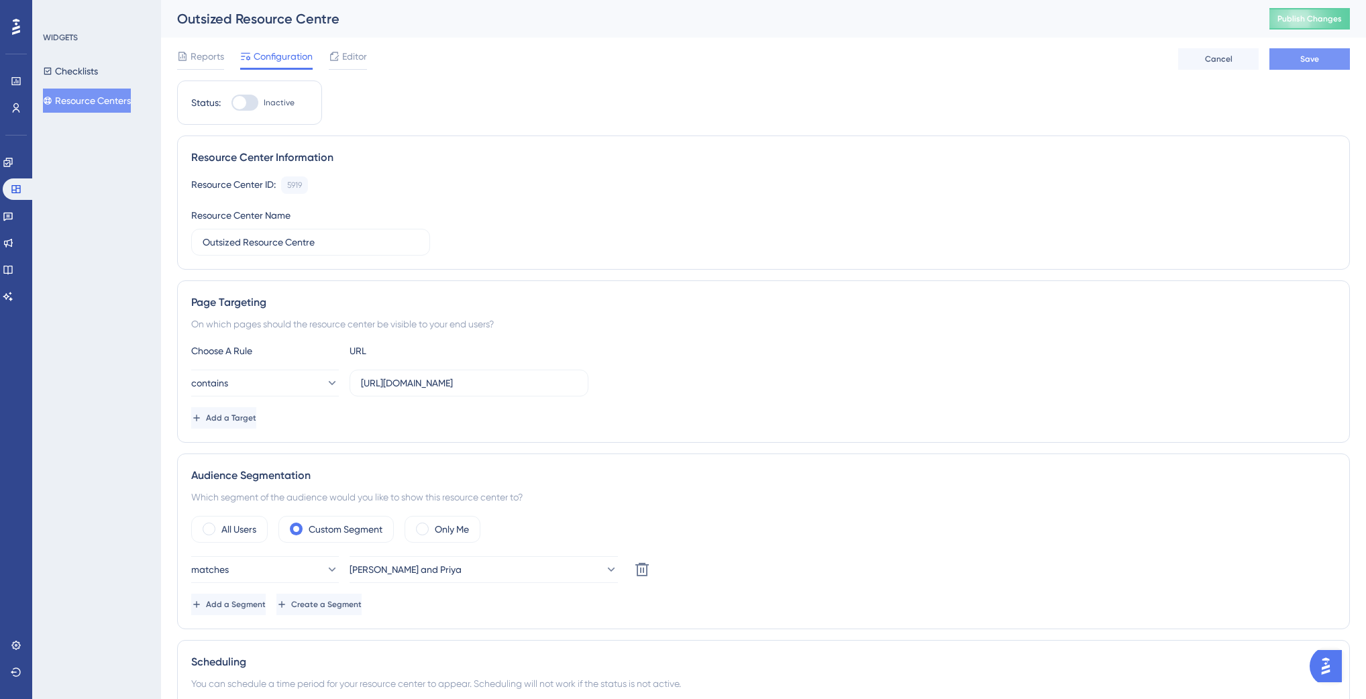
click at [1328, 52] on button "Save" at bounding box center [1310, 58] width 81 height 21
click at [246, 103] on div at bounding box center [245, 103] width 27 height 16
click at [232, 103] on input "Inactive" at bounding box center [231, 103] width 1 height 1
checkbox input "false"
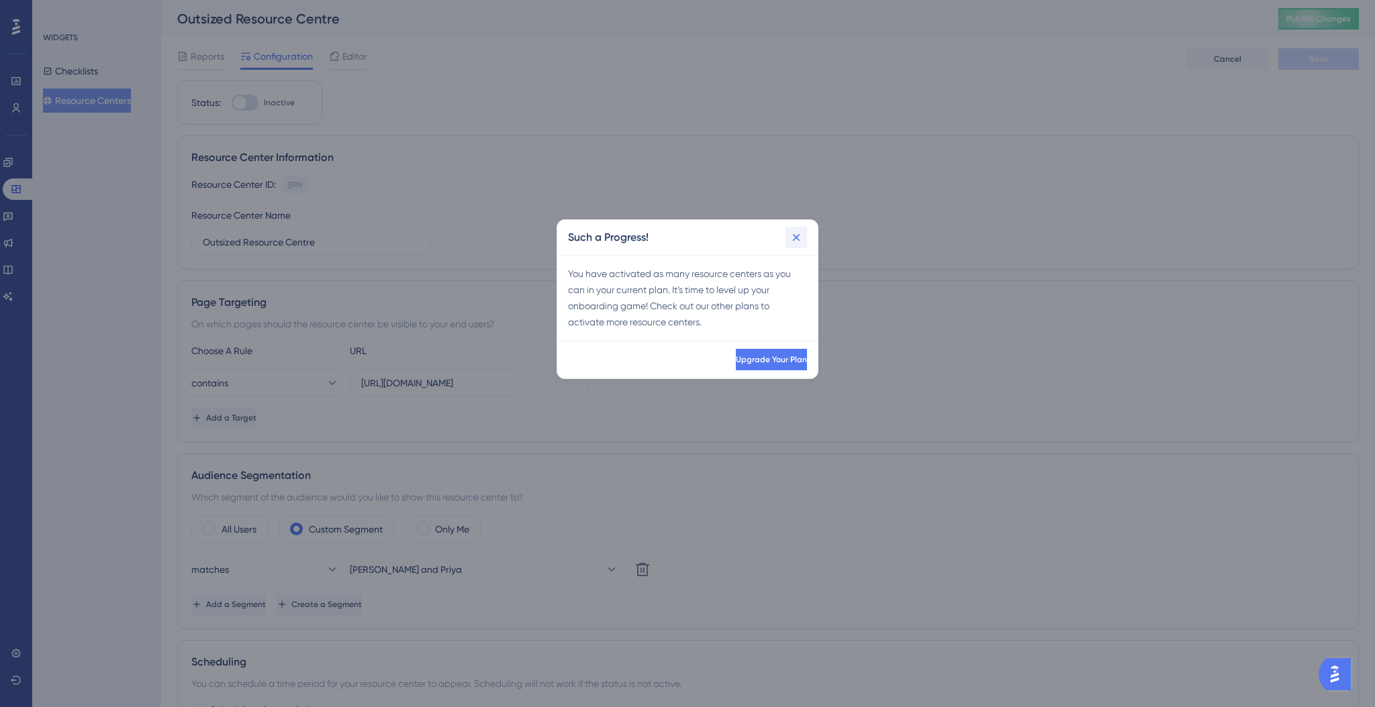
click at [787, 240] on button at bounding box center [795, 237] width 21 height 21
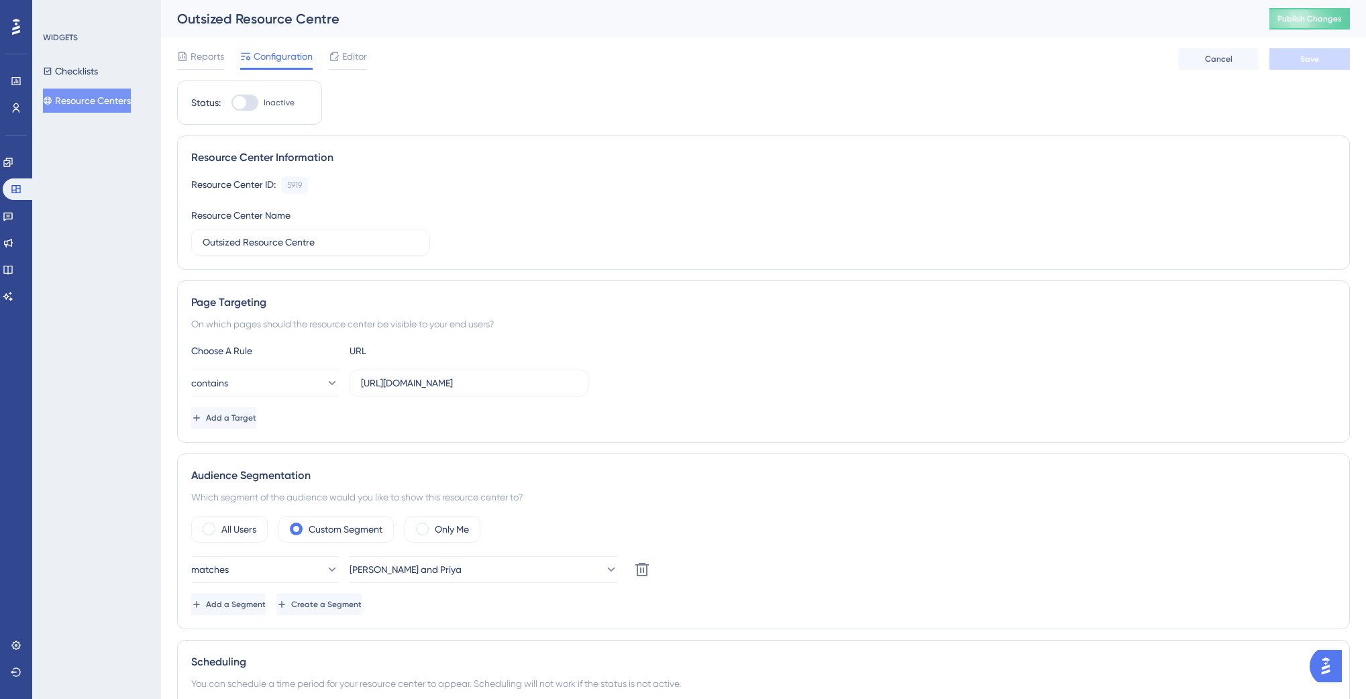
click at [101, 103] on button "Resource Centers" at bounding box center [87, 101] width 88 height 24
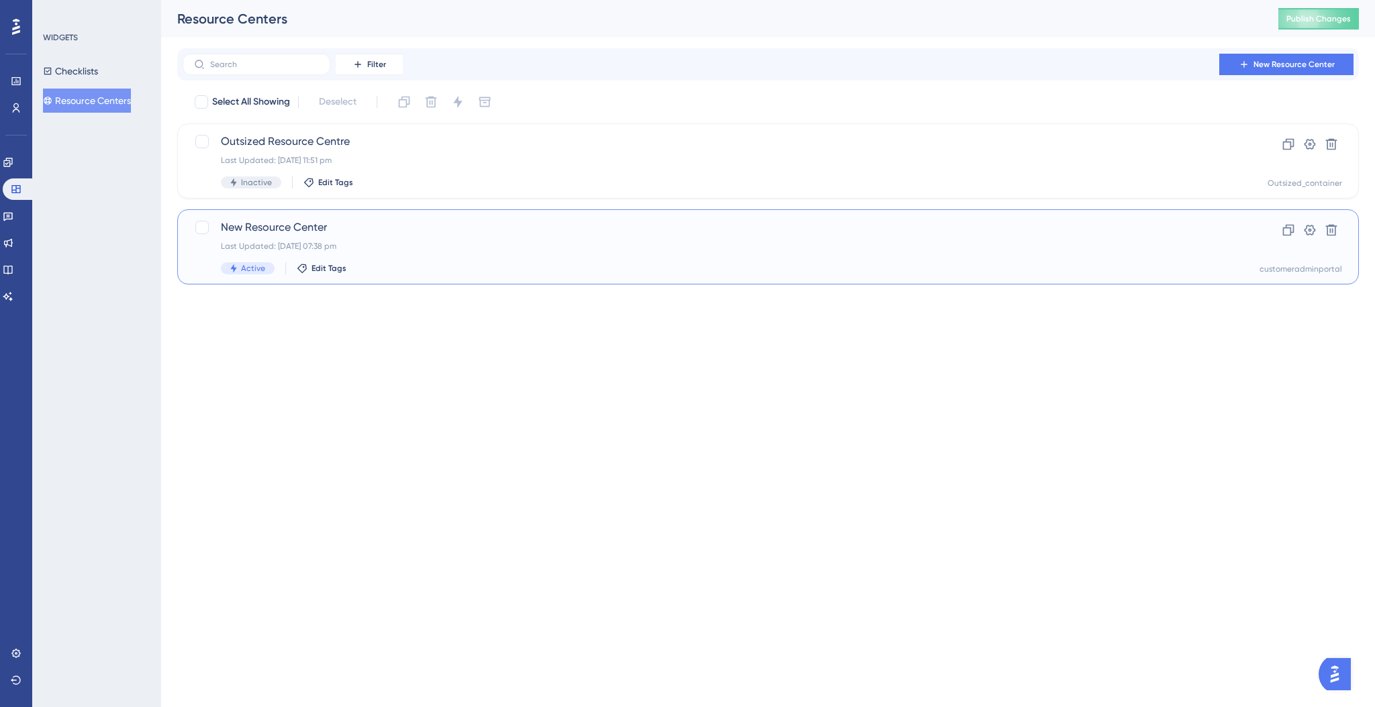
click at [421, 270] on div "Active Edit Tags" at bounding box center [714, 268] width 987 height 12
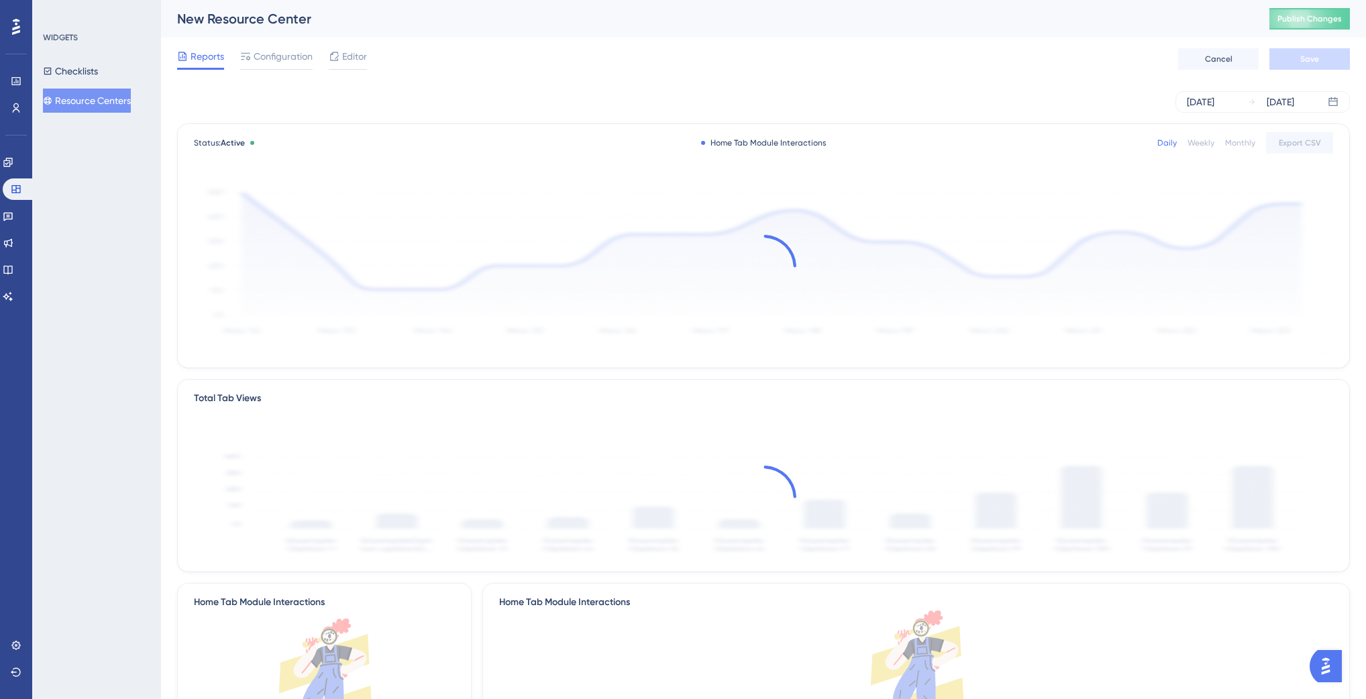
click at [250, 43] on div "Reports Configuration Editor Cancel Save" at bounding box center [763, 59] width 1173 height 43
click at [254, 52] on span "Configuration" at bounding box center [283, 56] width 59 height 16
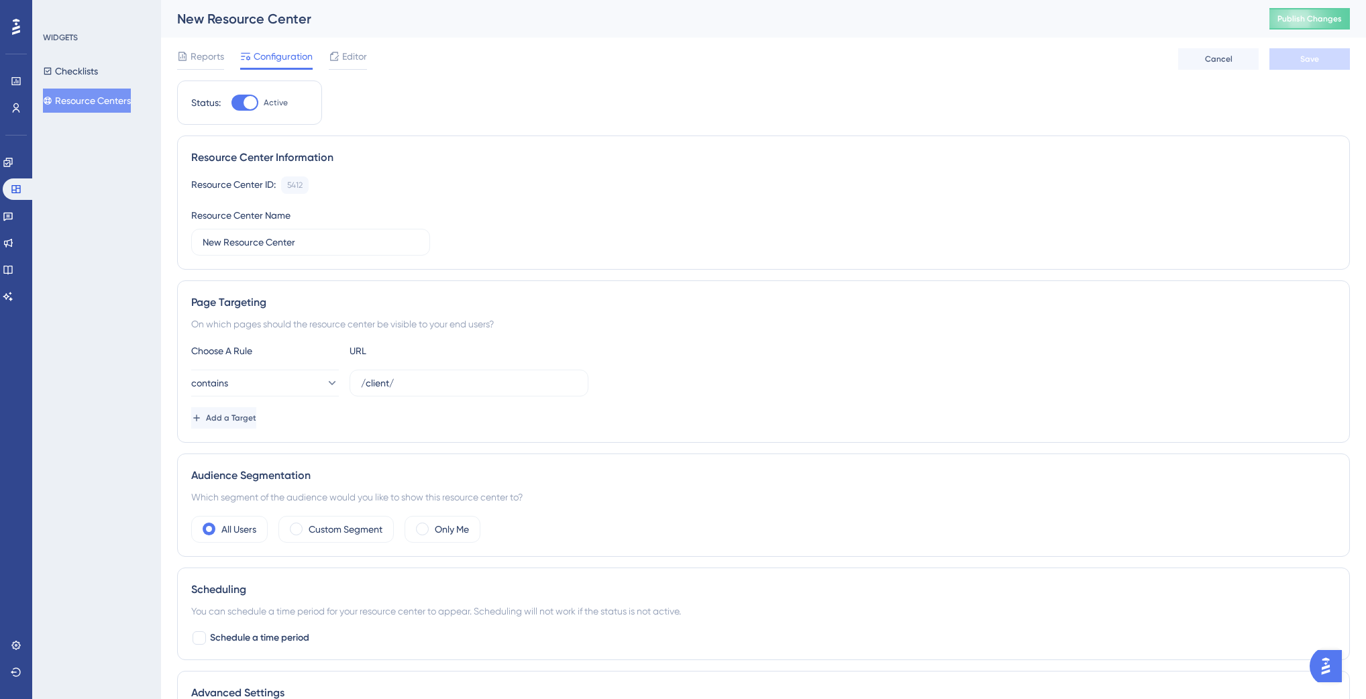
click at [258, 94] on div "Status: Active" at bounding box center [249, 103] width 145 height 44
click at [256, 97] on div at bounding box center [245, 103] width 27 height 16
click at [232, 103] on input "Active" at bounding box center [231, 103] width 1 height 1
checkbox input "false"
click at [1313, 62] on span "Save" at bounding box center [1310, 59] width 19 height 11
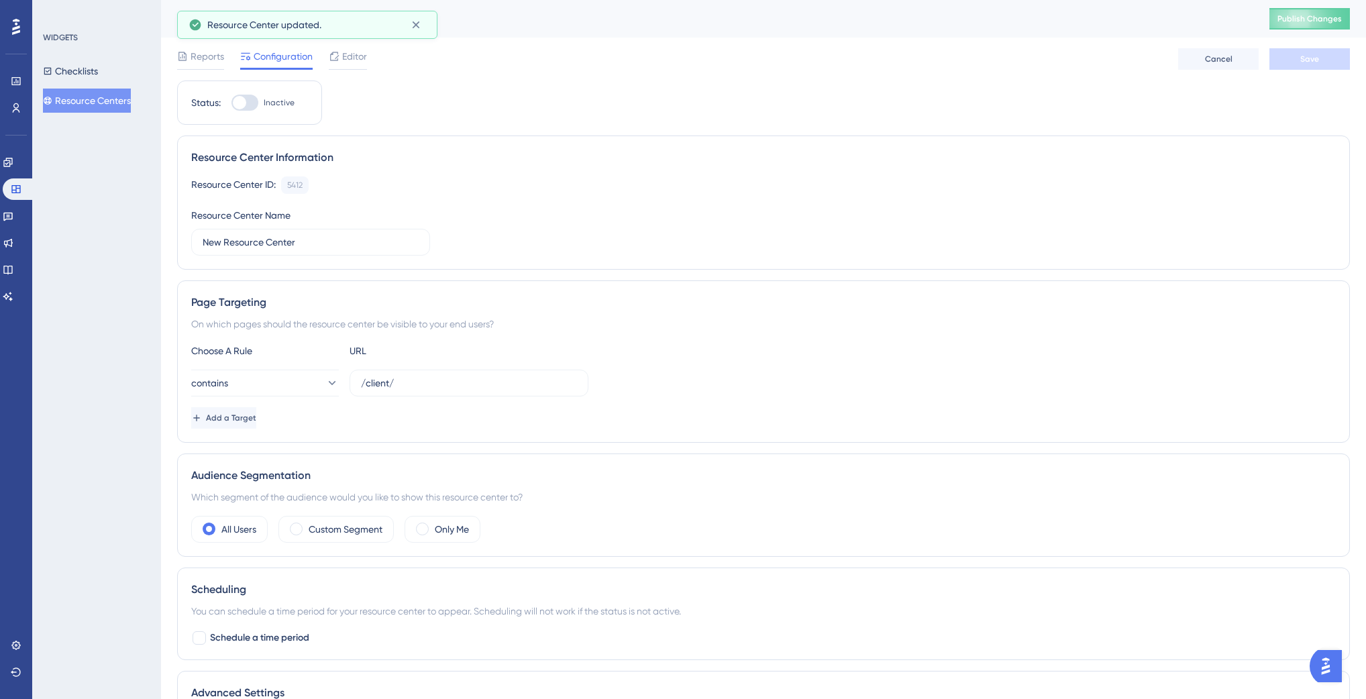
click at [94, 99] on button "Resource Centers" at bounding box center [87, 101] width 88 height 24
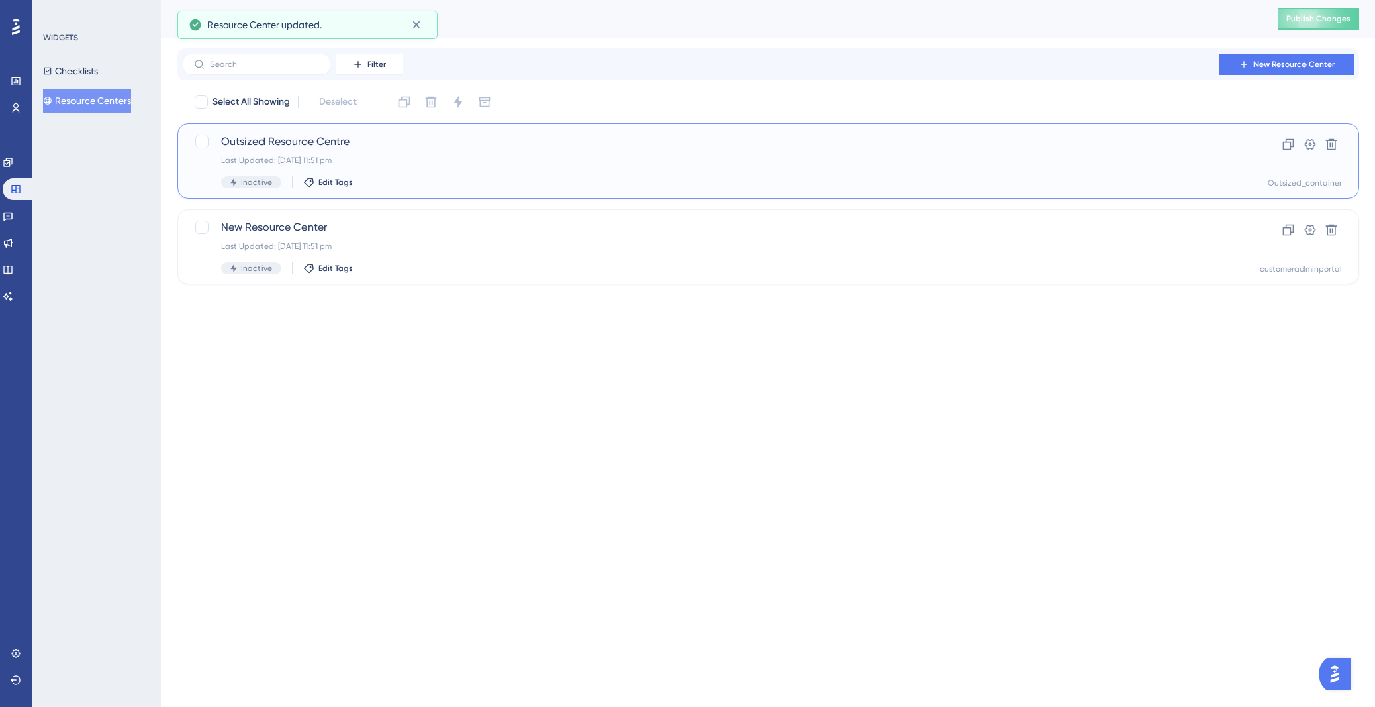
click at [297, 145] on span "Outsized Resource Centre" at bounding box center [714, 142] width 987 height 16
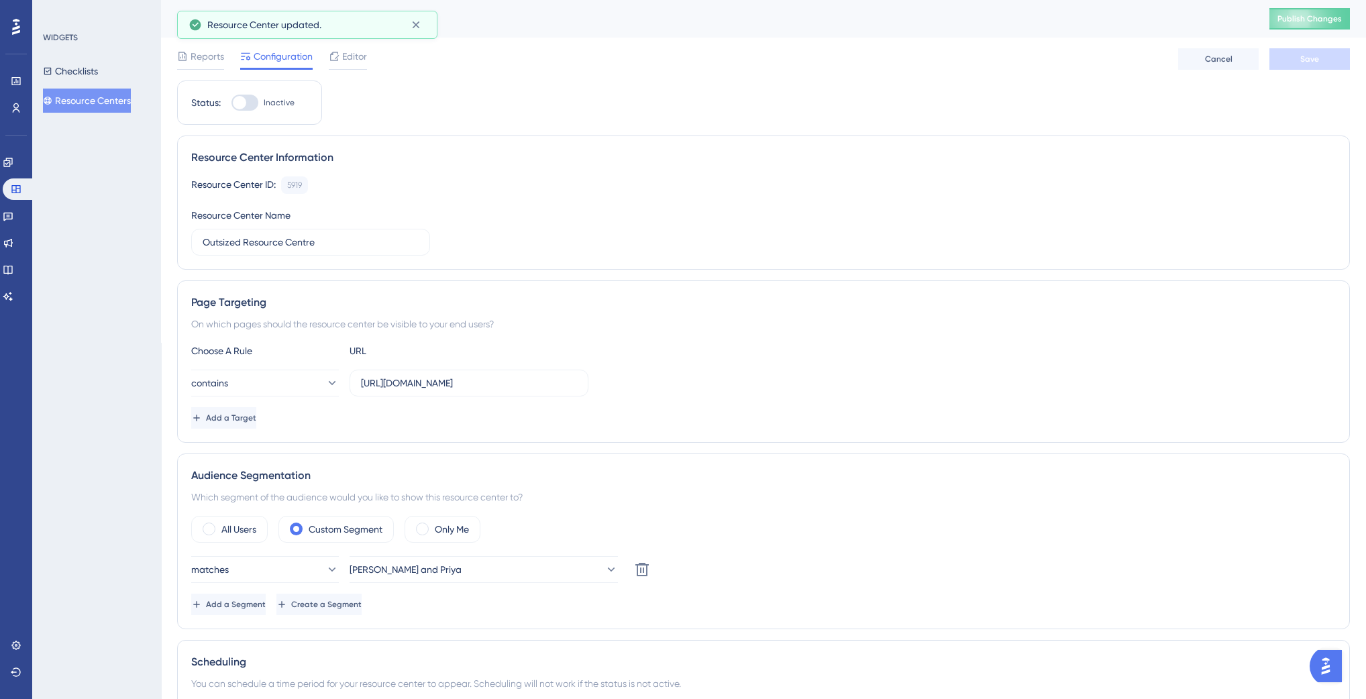
click at [249, 100] on div at bounding box center [245, 103] width 27 height 16
click at [232, 103] on input "Inactive" at bounding box center [231, 103] width 1 height 1
checkbox input "true"
click at [1306, 64] on span "Save" at bounding box center [1310, 59] width 19 height 11
click at [1302, 15] on span "Publish Changes" at bounding box center [1310, 18] width 64 height 11
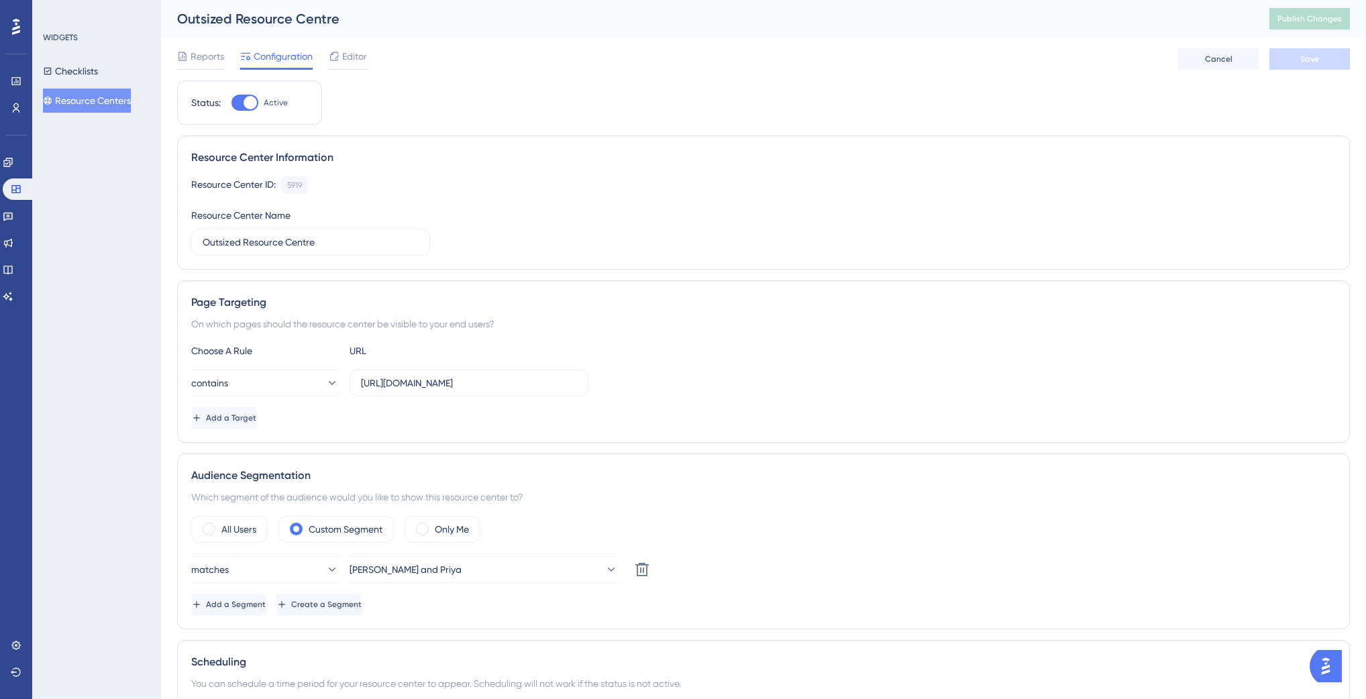
click at [368, 46] on div "Reports Configuration Editor Cancel Save" at bounding box center [763, 59] width 1173 height 43
click at [349, 61] on span "Editor" at bounding box center [354, 56] width 25 height 16
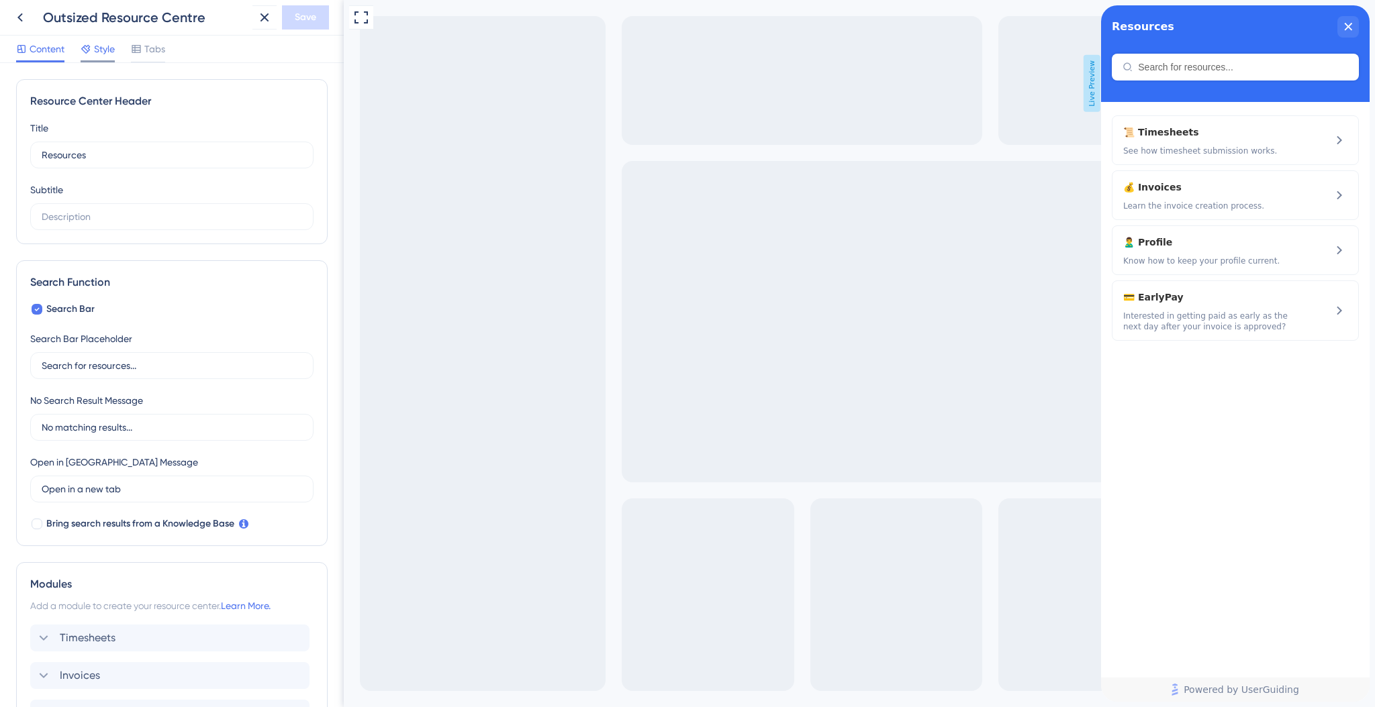
click at [110, 60] on div at bounding box center [98, 61] width 34 height 2
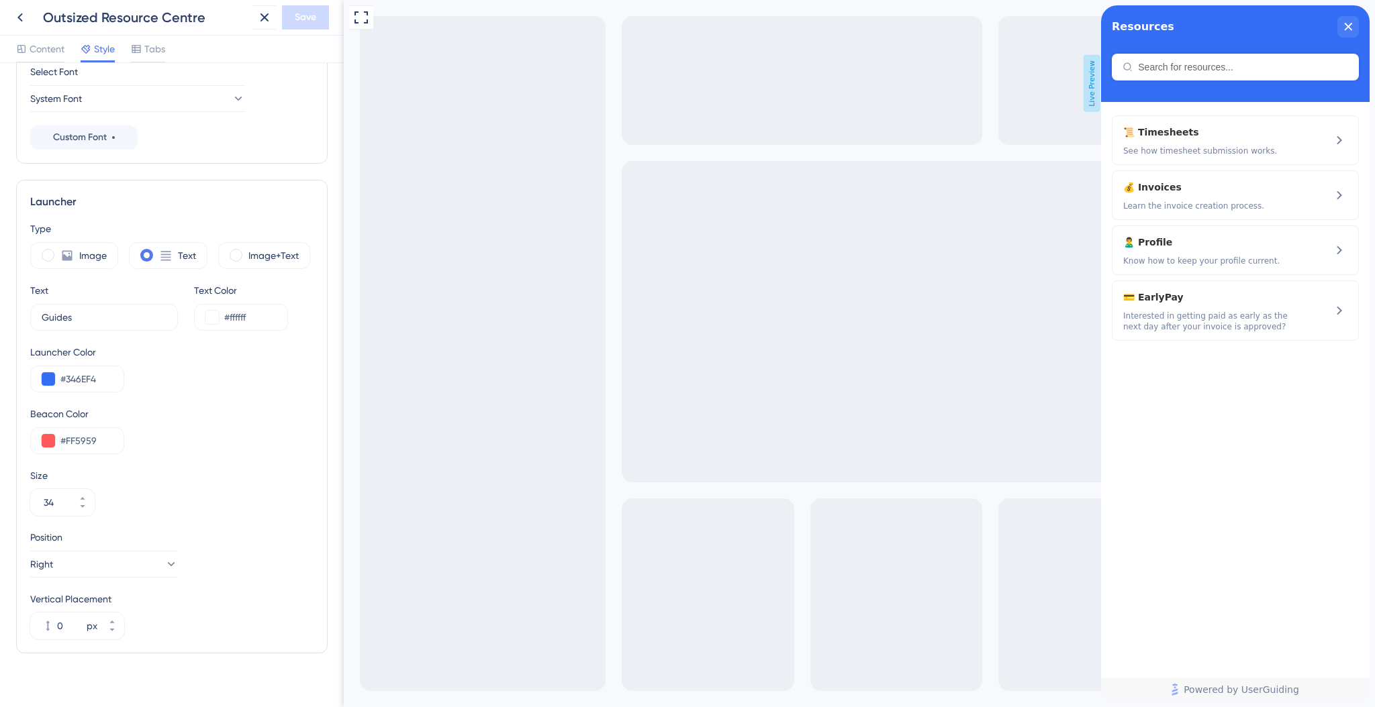
scroll to position [236, 0]
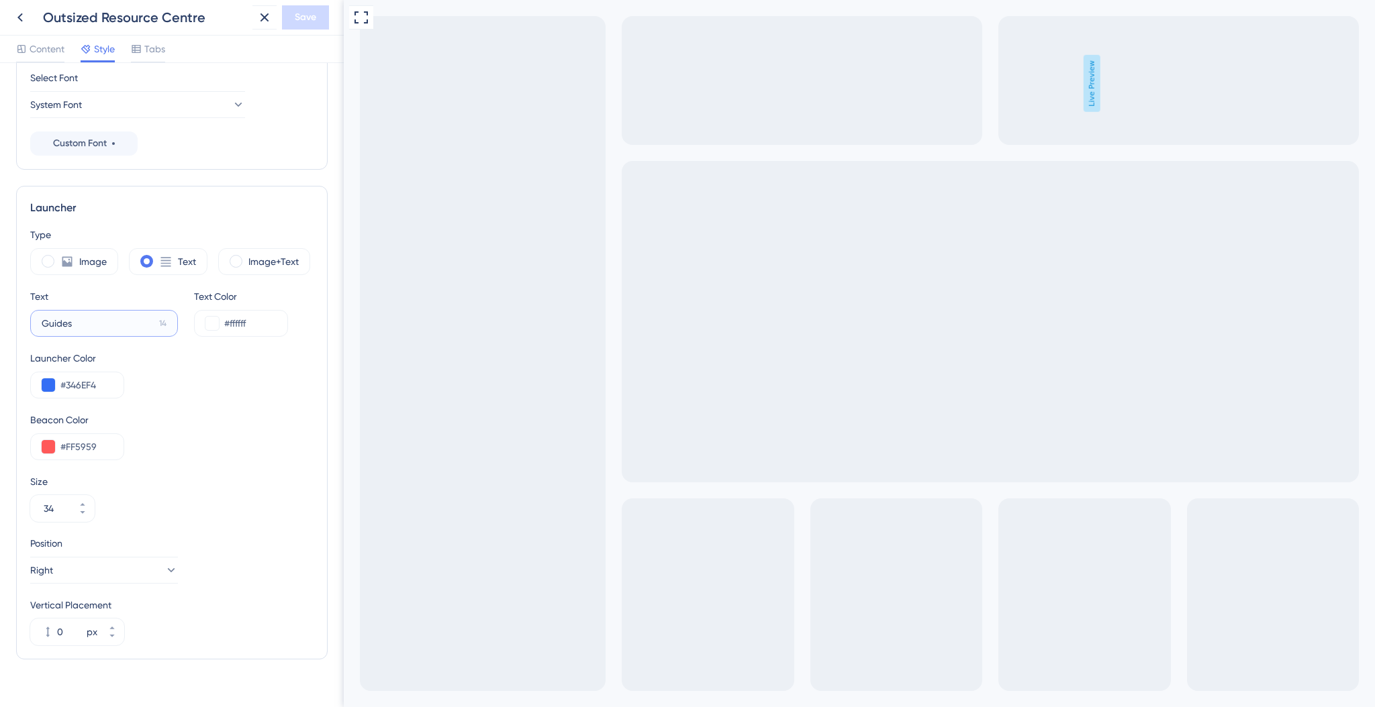
click at [115, 322] on input "Guides" at bounding box center [98, 323] width 112 height 15
type input "Resources"
click at [315, 19] on span "Save" at bounding box center [305, 17] width 21 height 16
click at [38, 47] on span "Content" at bounding box center [47, 49] width 35 height 16
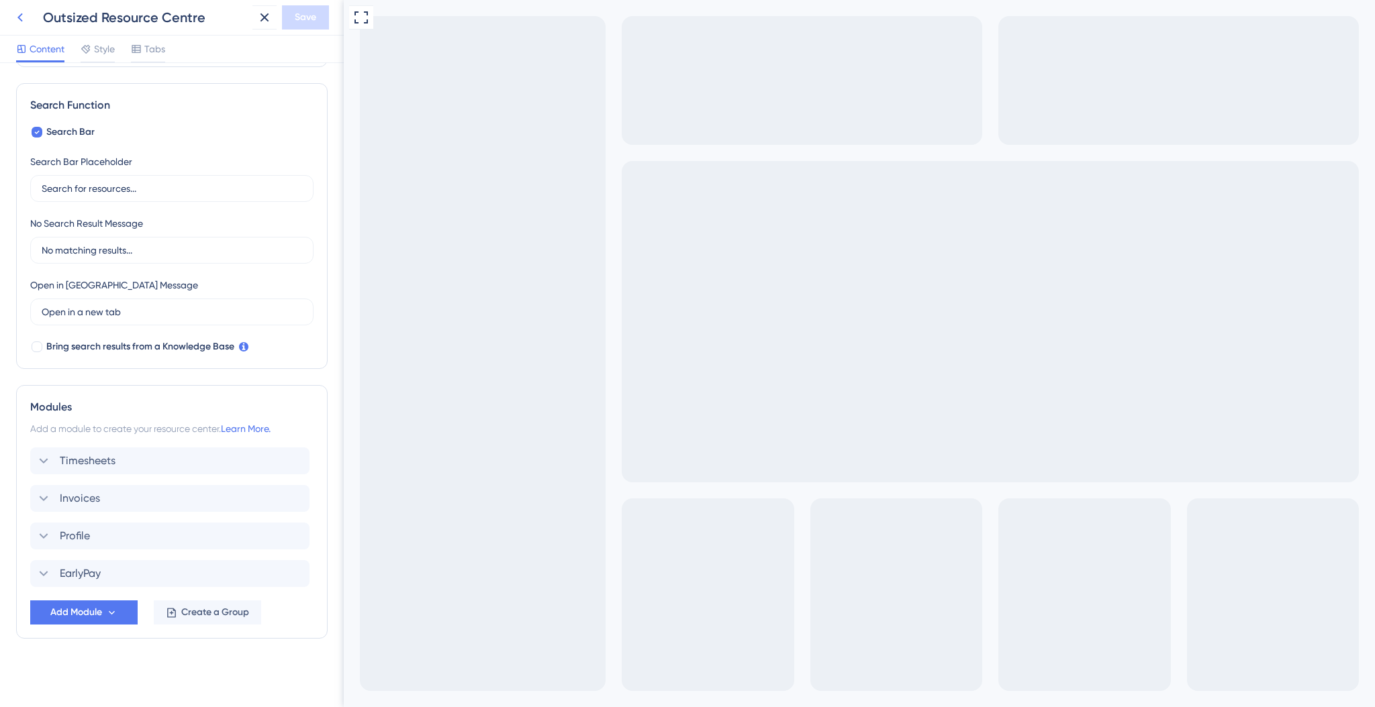
click at [23, 25] on icon at bounding box center [20, 17] width 16 height 16
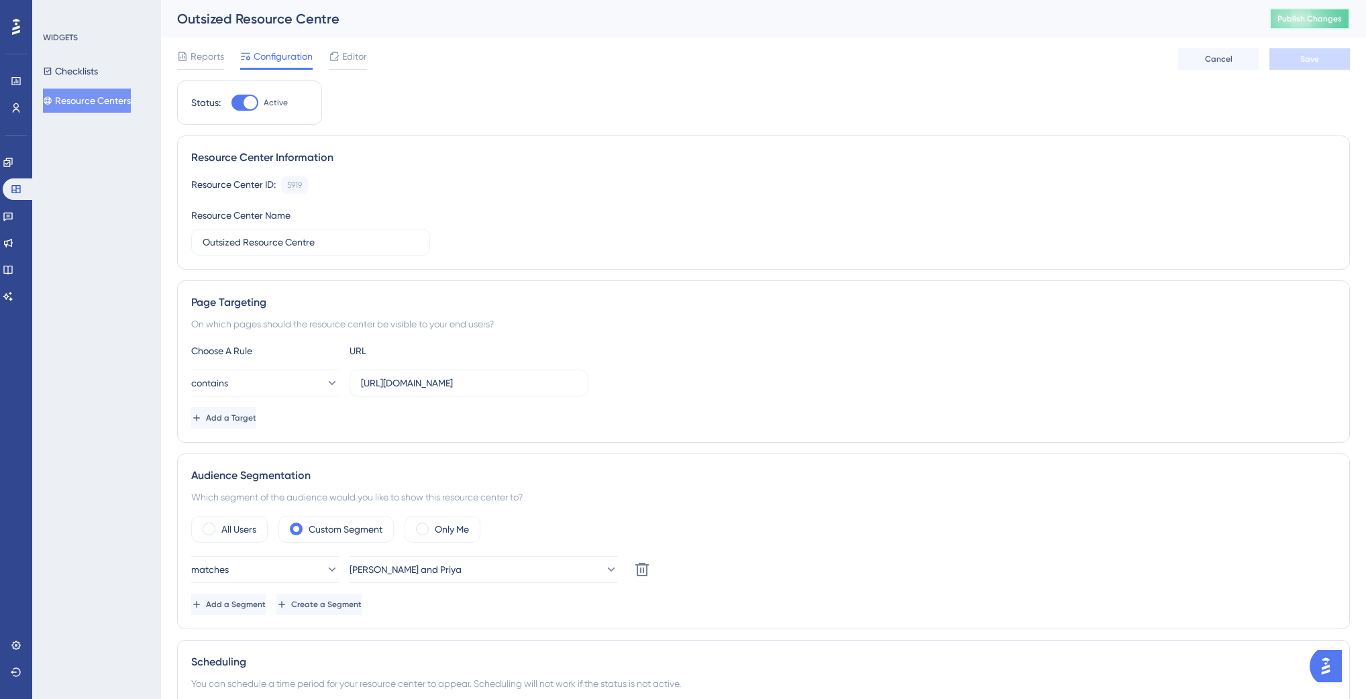
click at [1326, 12] on button "Publish Changes" at bounding box center [1310, 18] width 81 height 21
click at [12, 166] on icon at bounding box center [7, 162] width 9 height 9
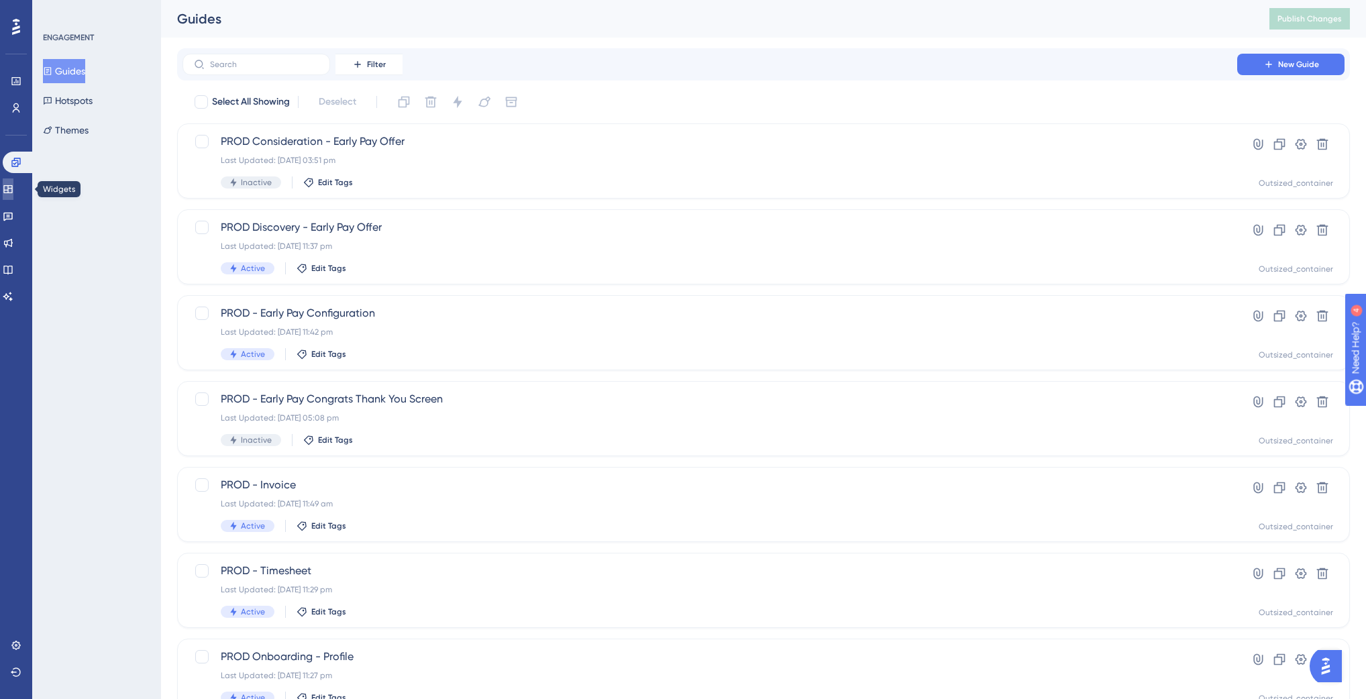
click at [13, 187] on link at bounding box center [8, 189] width 11 height 21
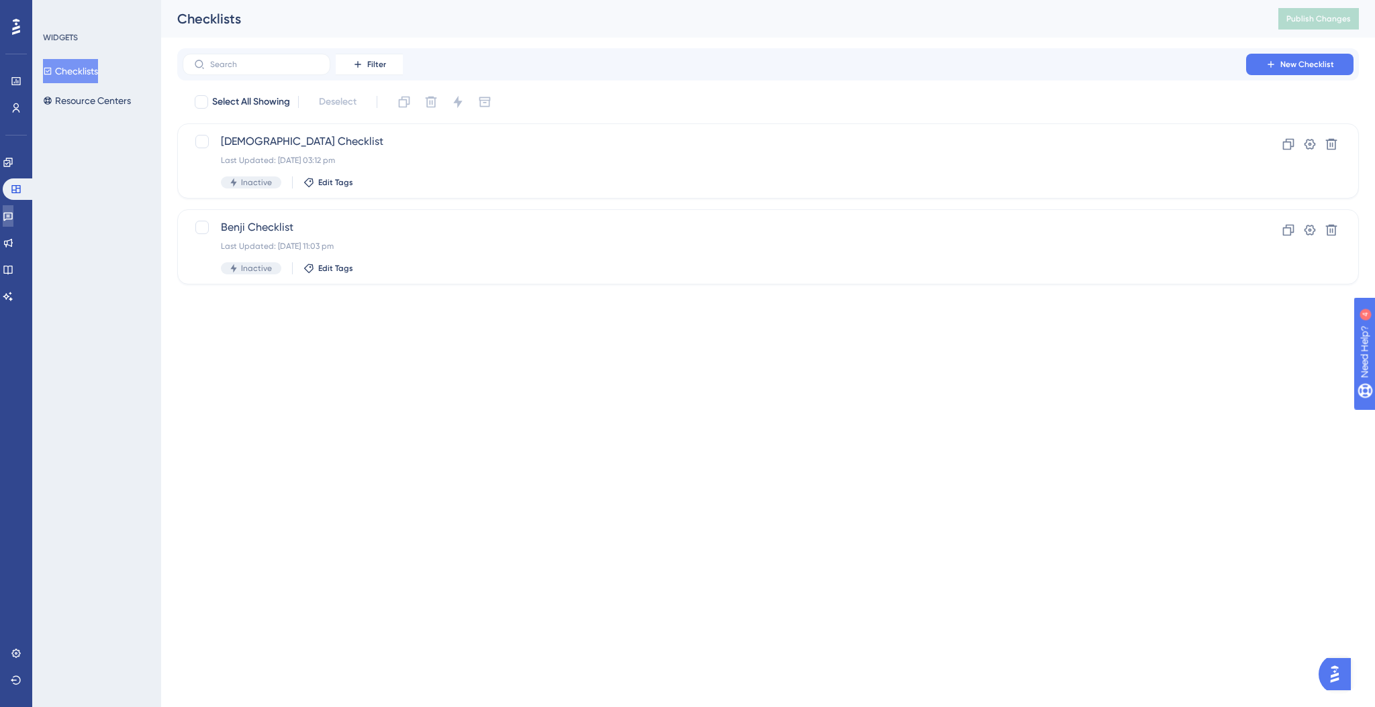
click at [13, 208] on link at bounding box center [8, 215] width 11 height 21
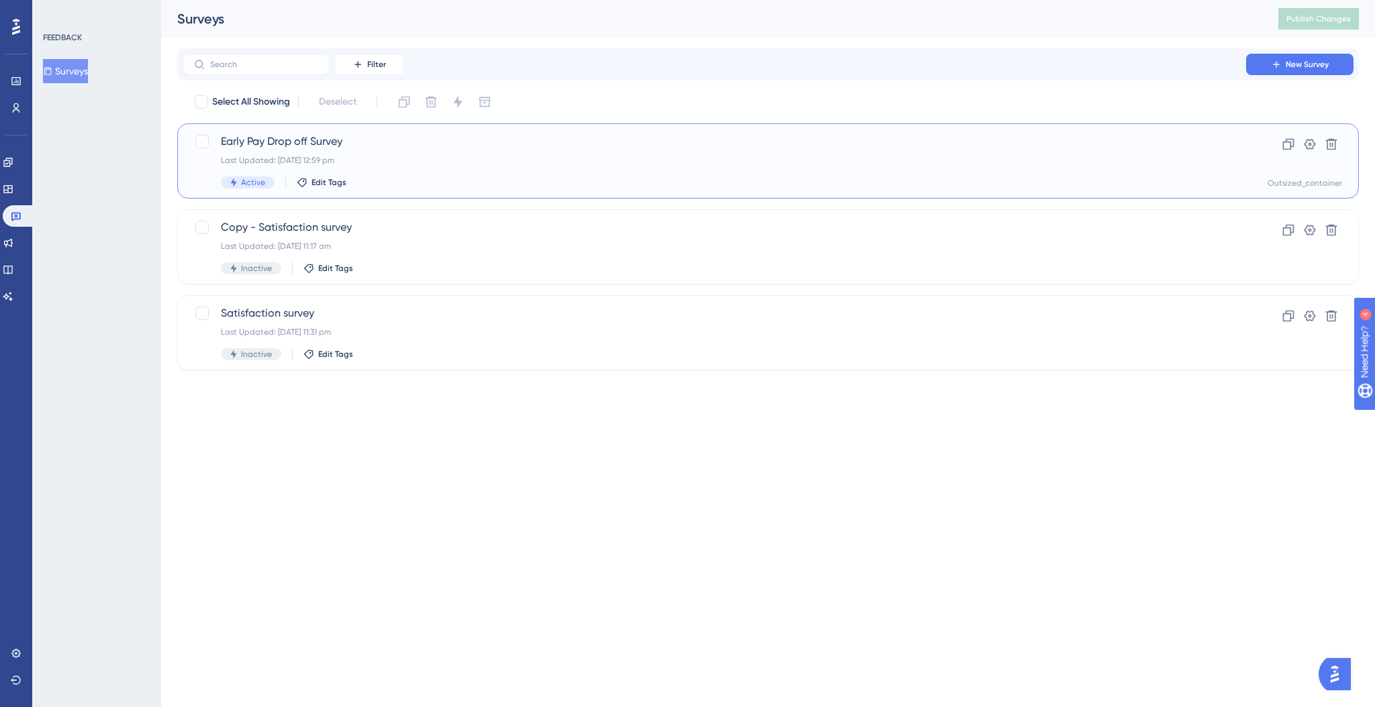
click at [403, 155] on div "Last Updated: [DATE] 12:59 pm" at bounding box center [714, 160] width 987 height 11
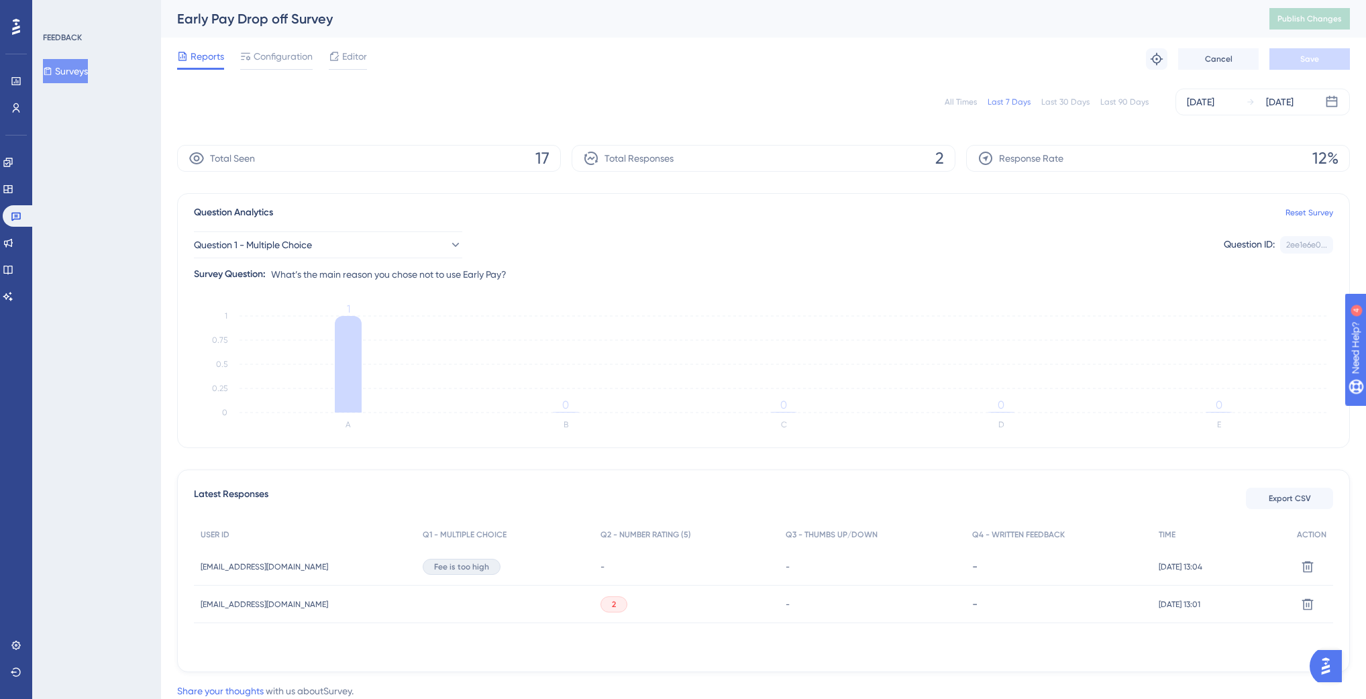
click at [14, 21] on icon at bounding box center [16, 27] width 8 height 16
